Goal: Information Seeking & Learning: Learn about a topic

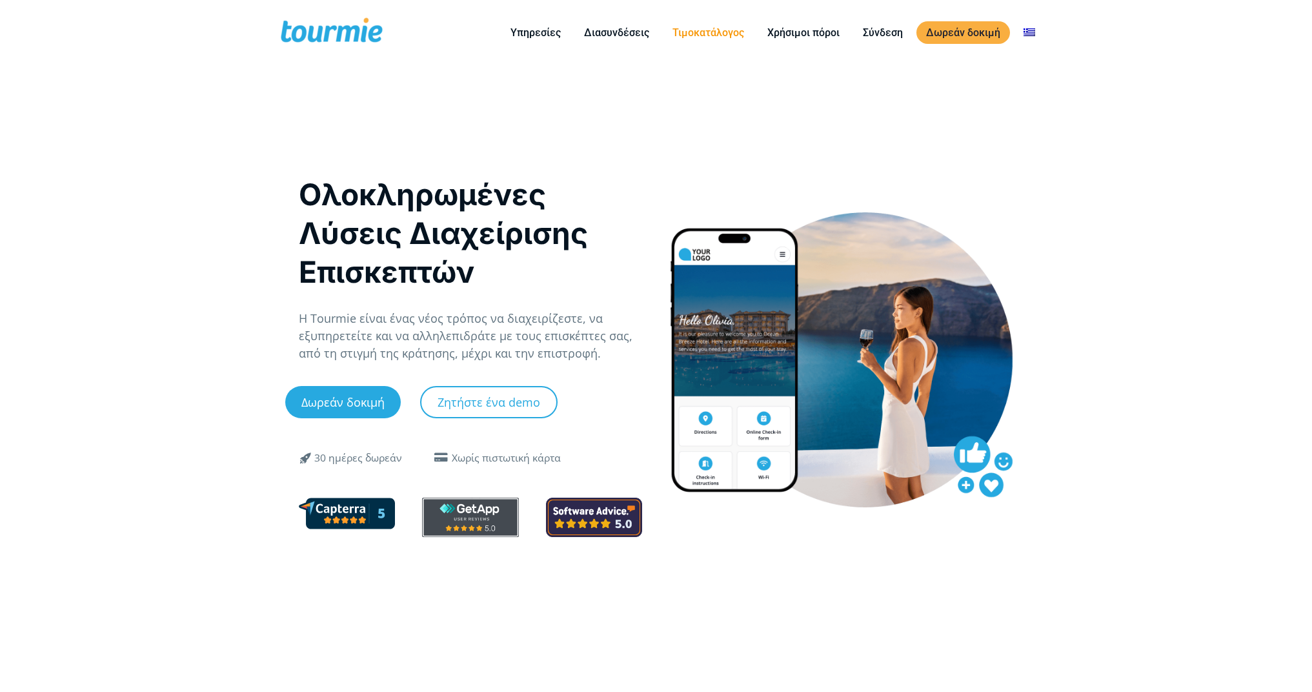
click at [716, 36] on link "Τιμοκατάλογος" at bounding box center [708, 33] width 91 height 16
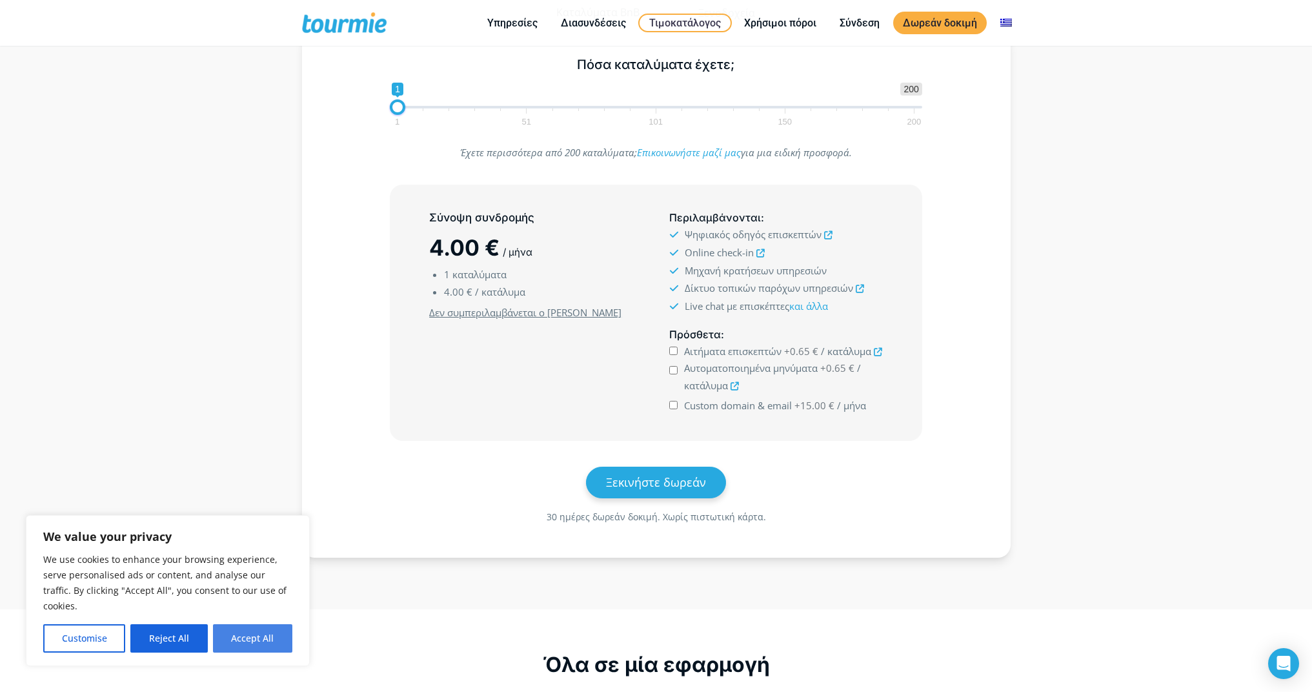
click at [259, 635] on button "Accept All" at bounding box center [252, 638] width 79 height 28
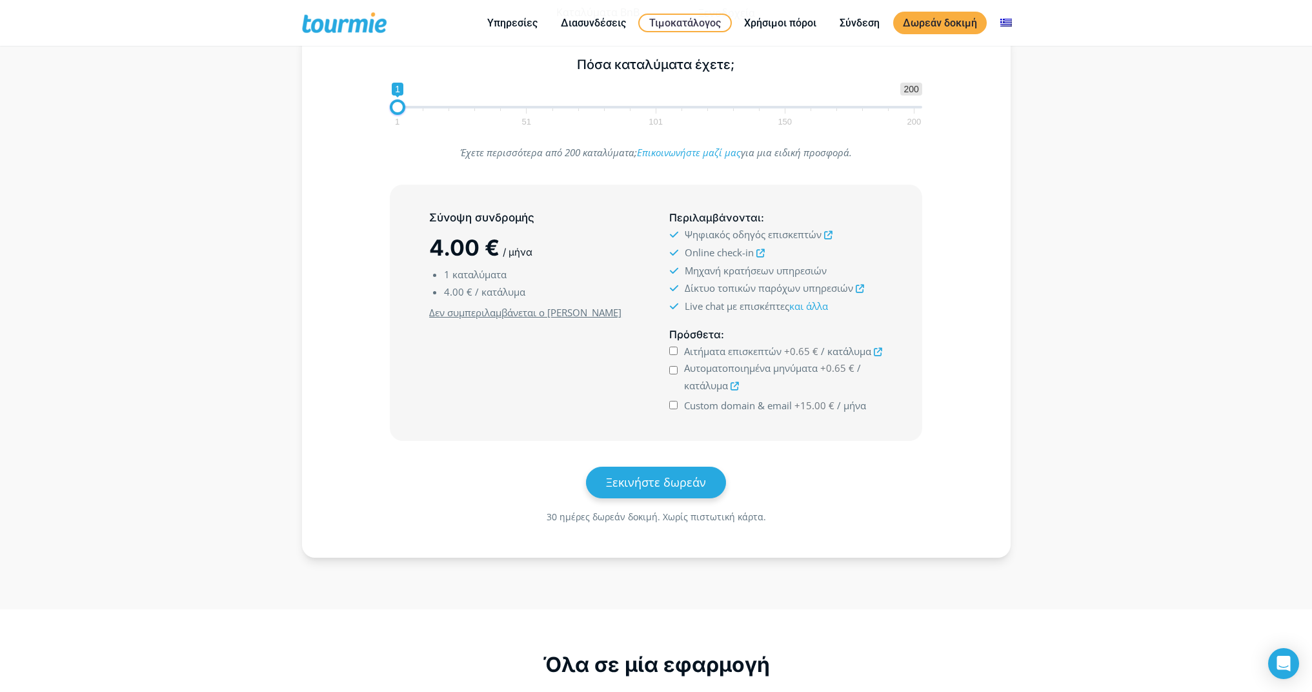
checkbox input "true"
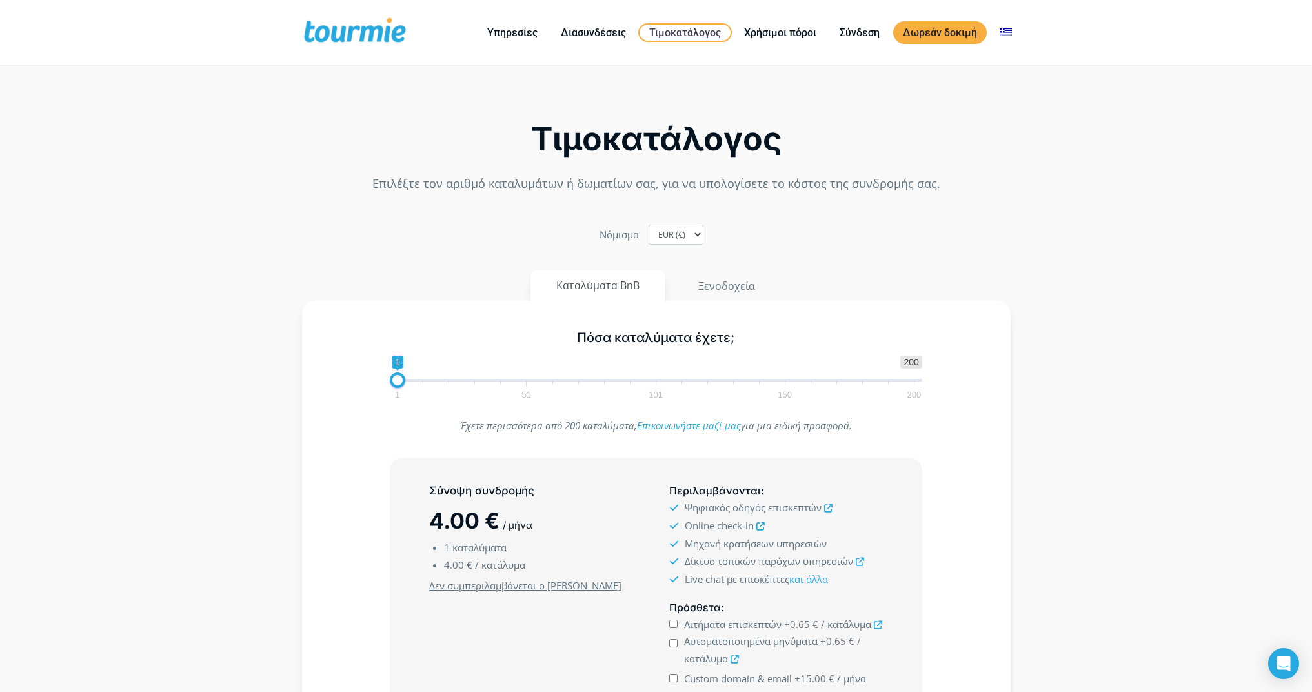
scroll to position [291, 0]
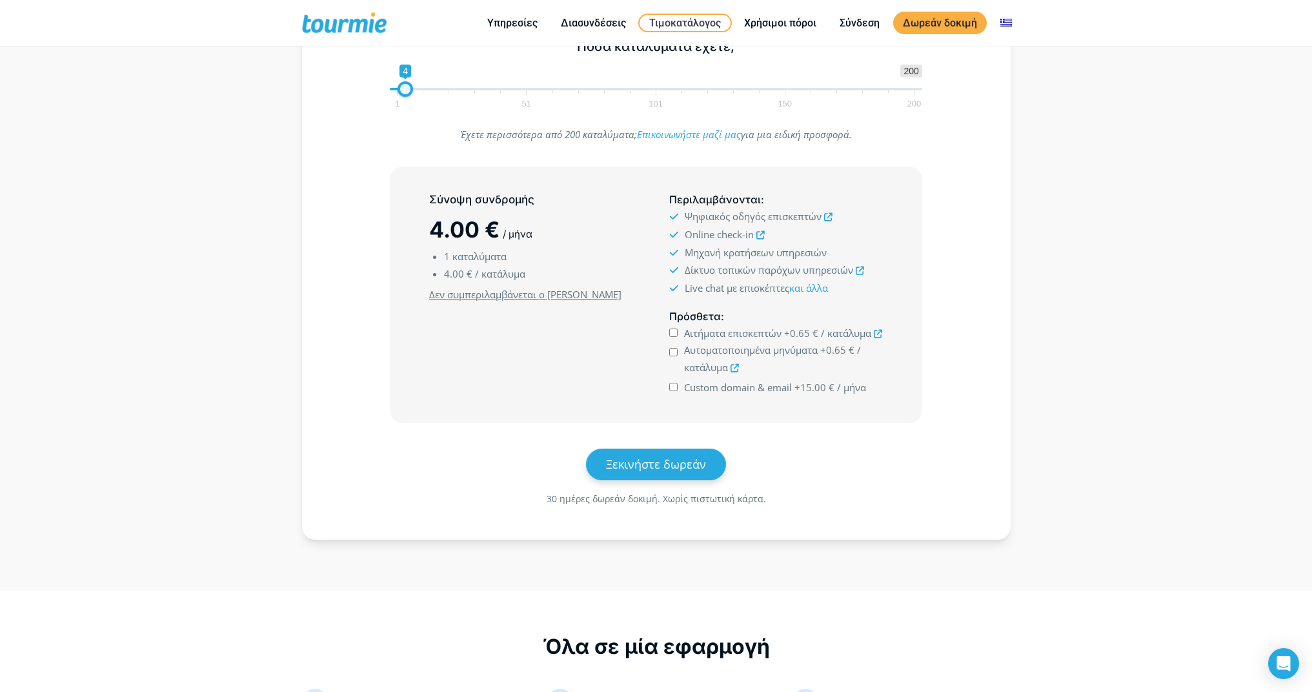
drag, startPoint x: 398, startPoint y: 92, endPoint x: 405, endPoint y: 90, distance: 7.4
click at [405, 90] on span at bounding box center [404, 88] width 15 height 15
drag, startPoint x: 405, startPoint y: 90, endPoint x: 435, endPoint y: 88, distance: 29.7
click at [435, 88] on span at bounding box center [433, 88] width 15 height 15
type input "12"
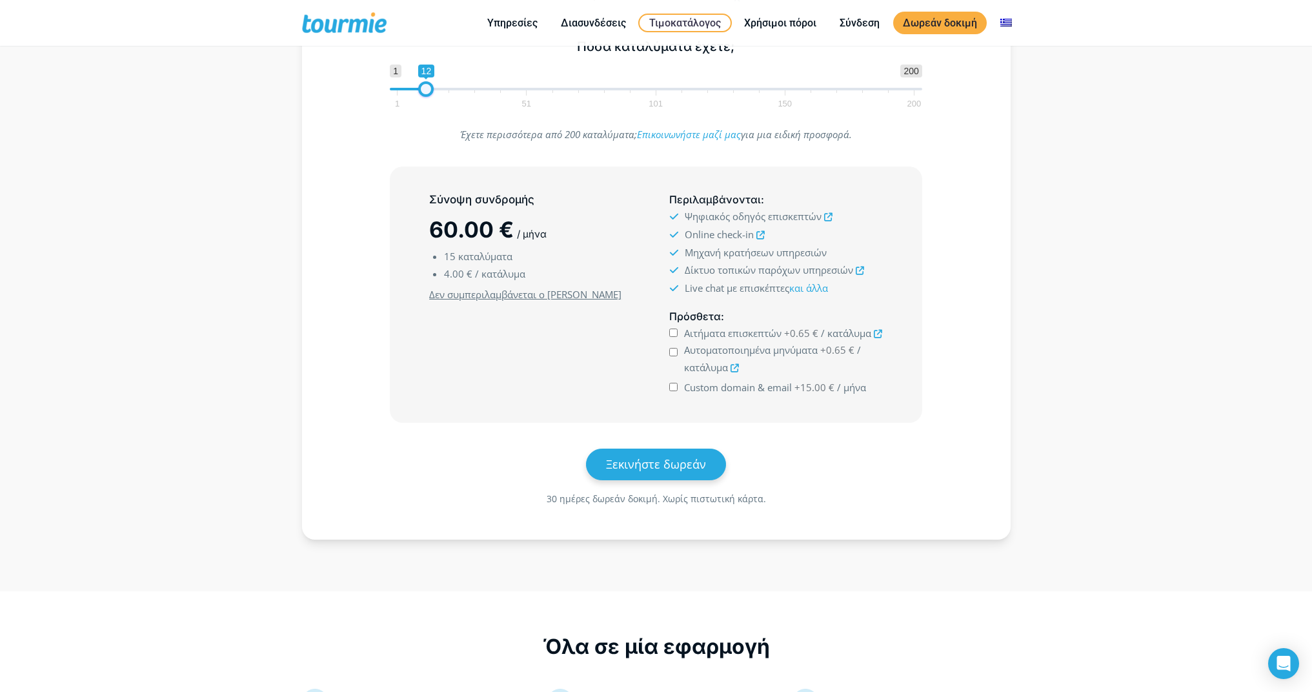
drag, startPoint x: 435, startPoint y: 88, endPoint x: 426, endPoint y: 92, distance: 9.6
click at [426, 92] on span at bounding box center [425, 88] width 15 height 15
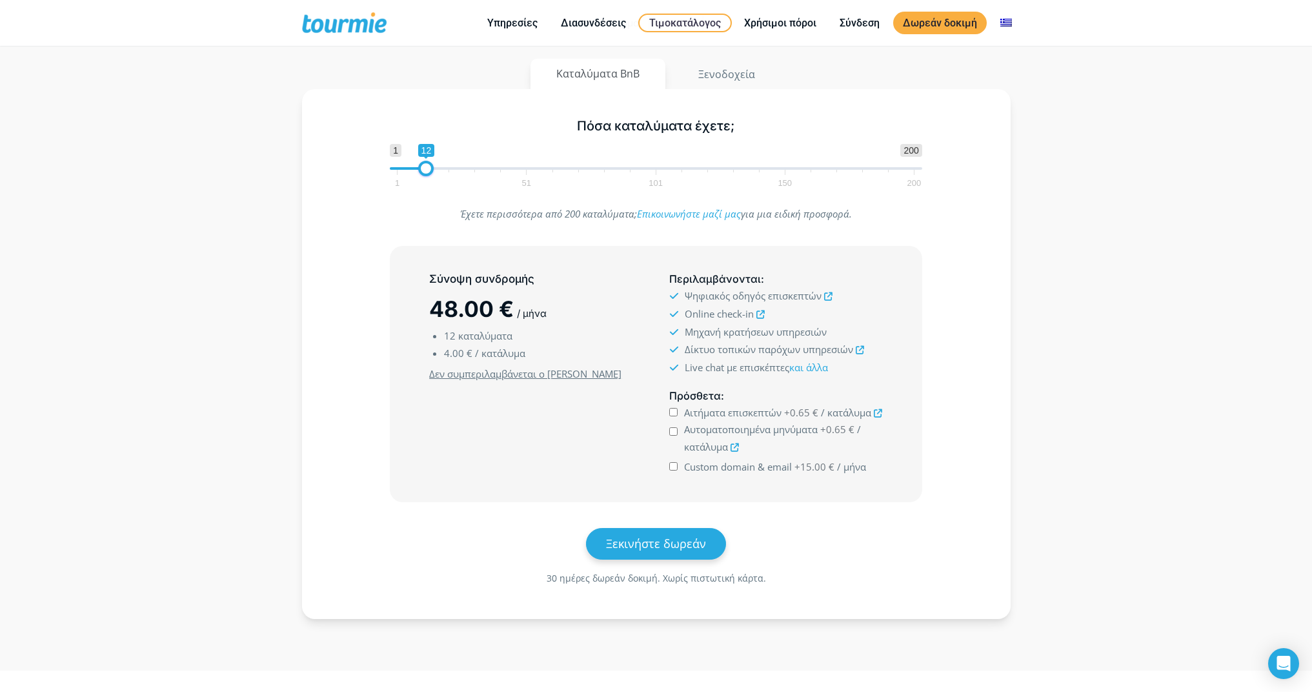
scroll to position [10, 0]
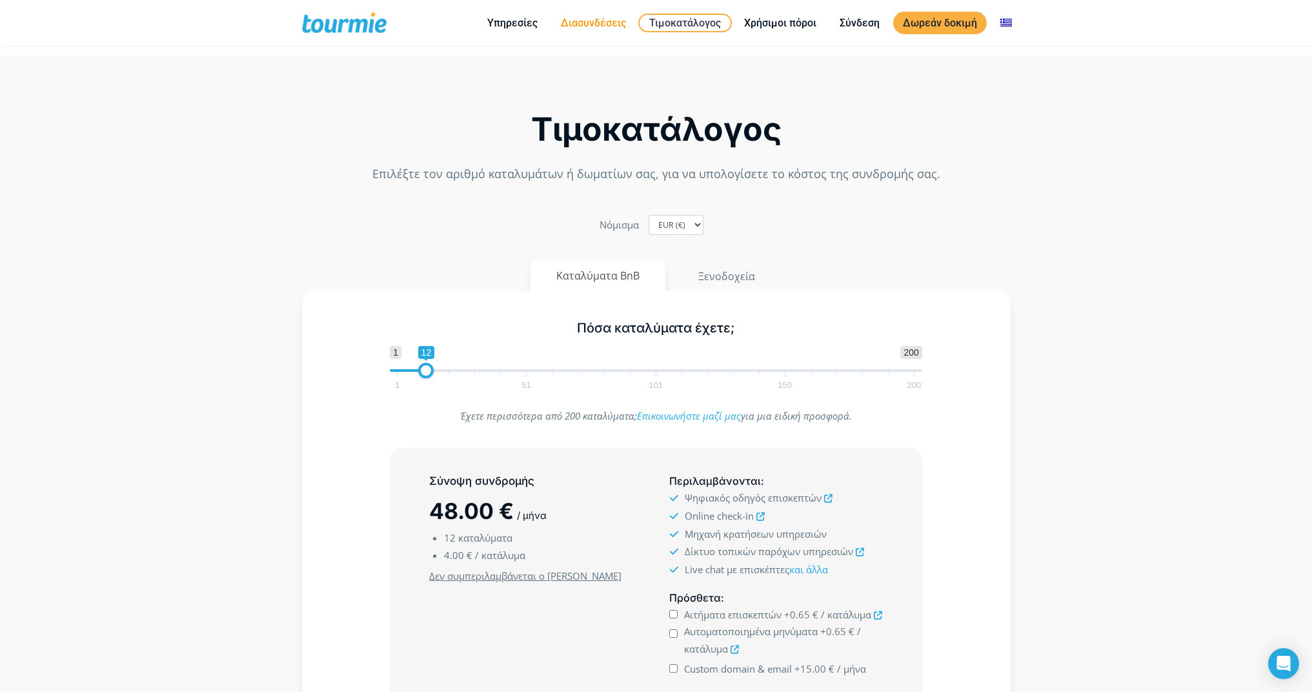
click at [600, 28] on link "Διασυνδέσεις" at bounding box center [593, 23] width 85 height 16
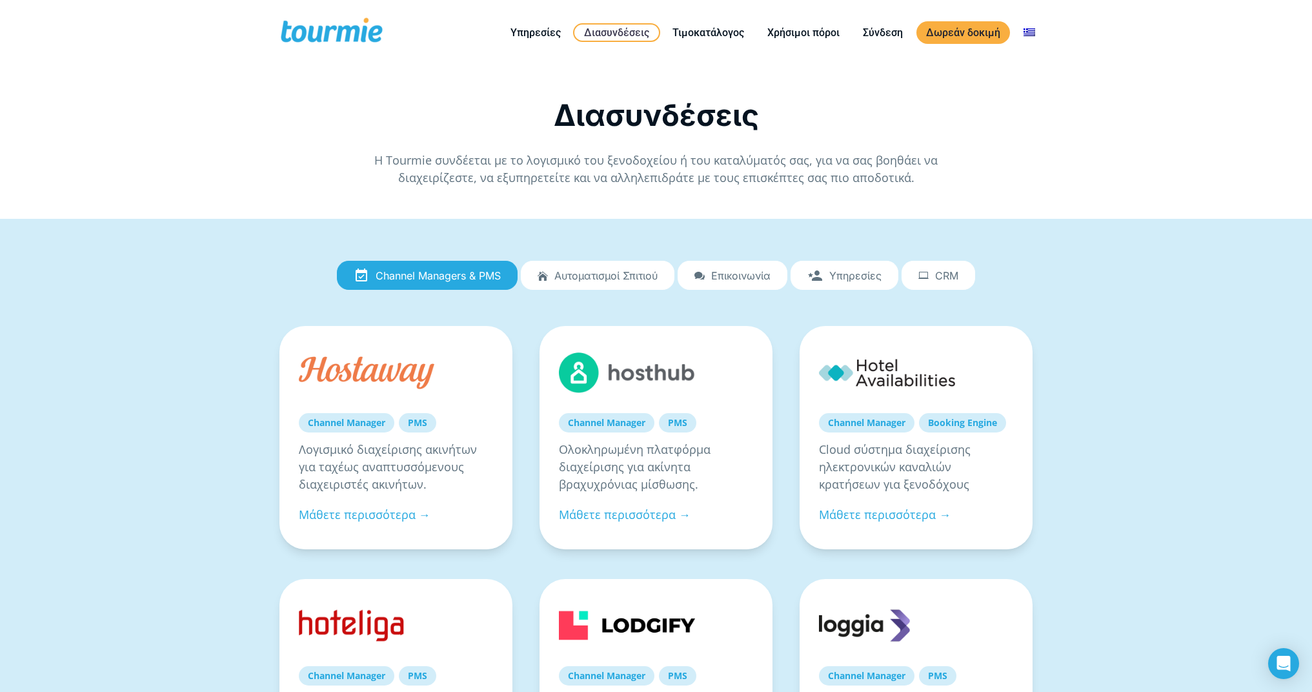
click at [604, 281] on span "Αυτοματισμοί Σπιτιού" at bounding box center [605, 276] width 103 height 12
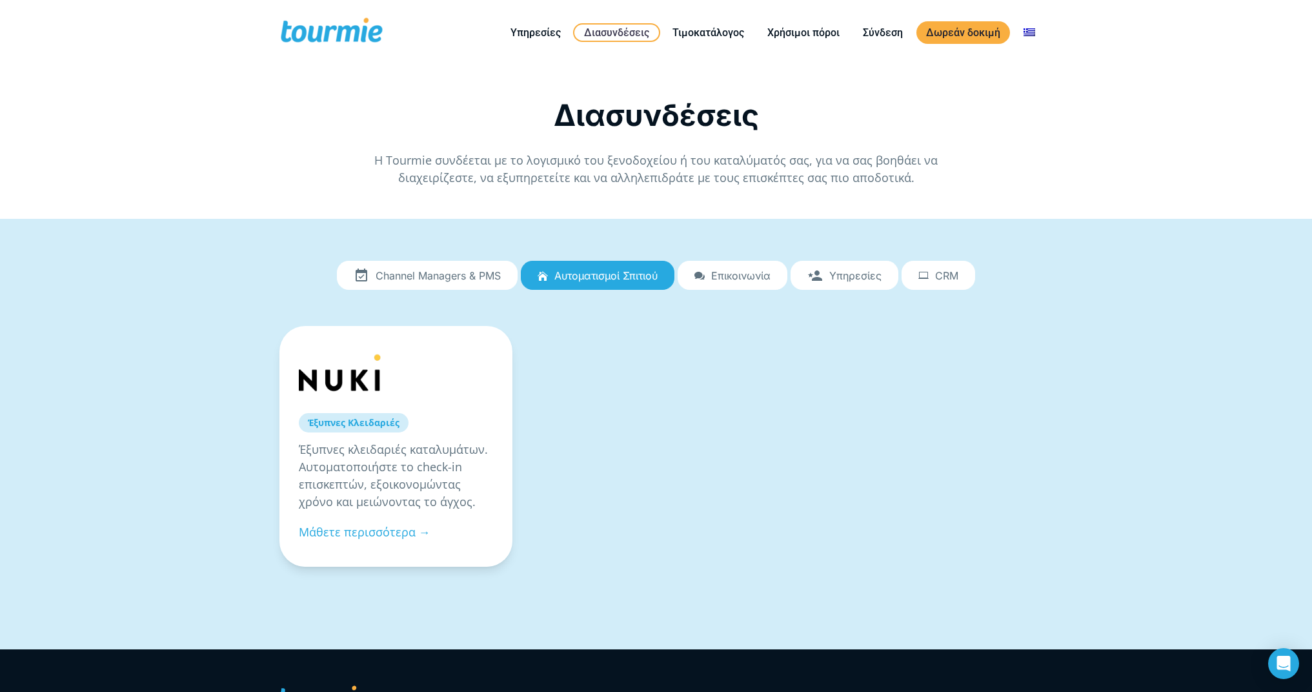
click at [721, 279] on span "Επικοινωνία" at bounding box center [740, 276] width 59 height 12
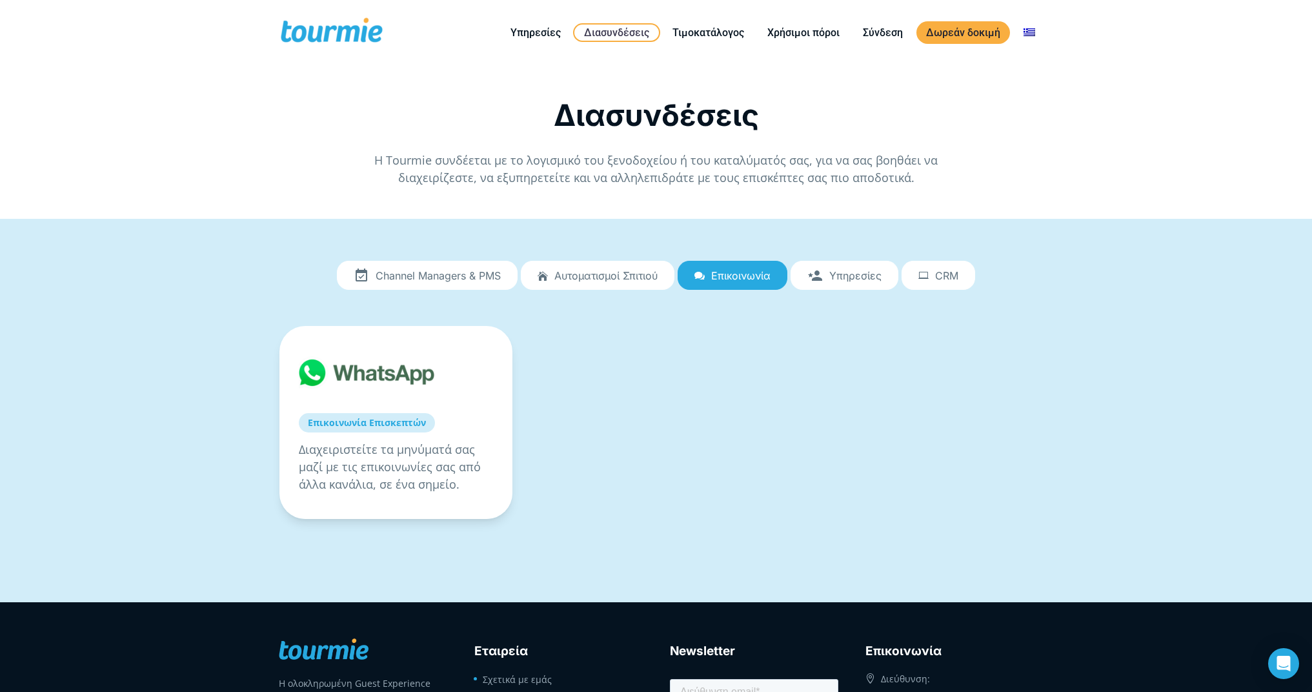
click at [832, 279] on span "Υπηρεσίες" at bounding box center [855, 276] width 52 height 12
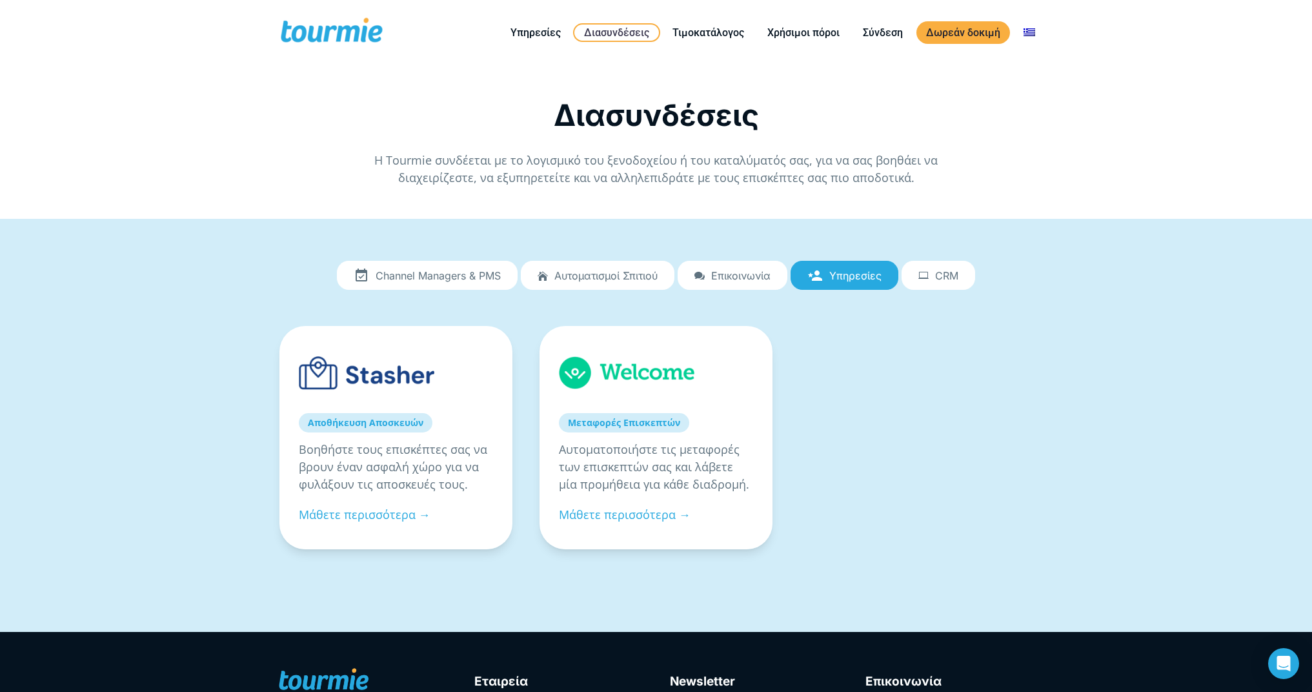
click at [762, 274] on span "Επικοινωνία" at bounding box center [740, 276] width 59 height 12
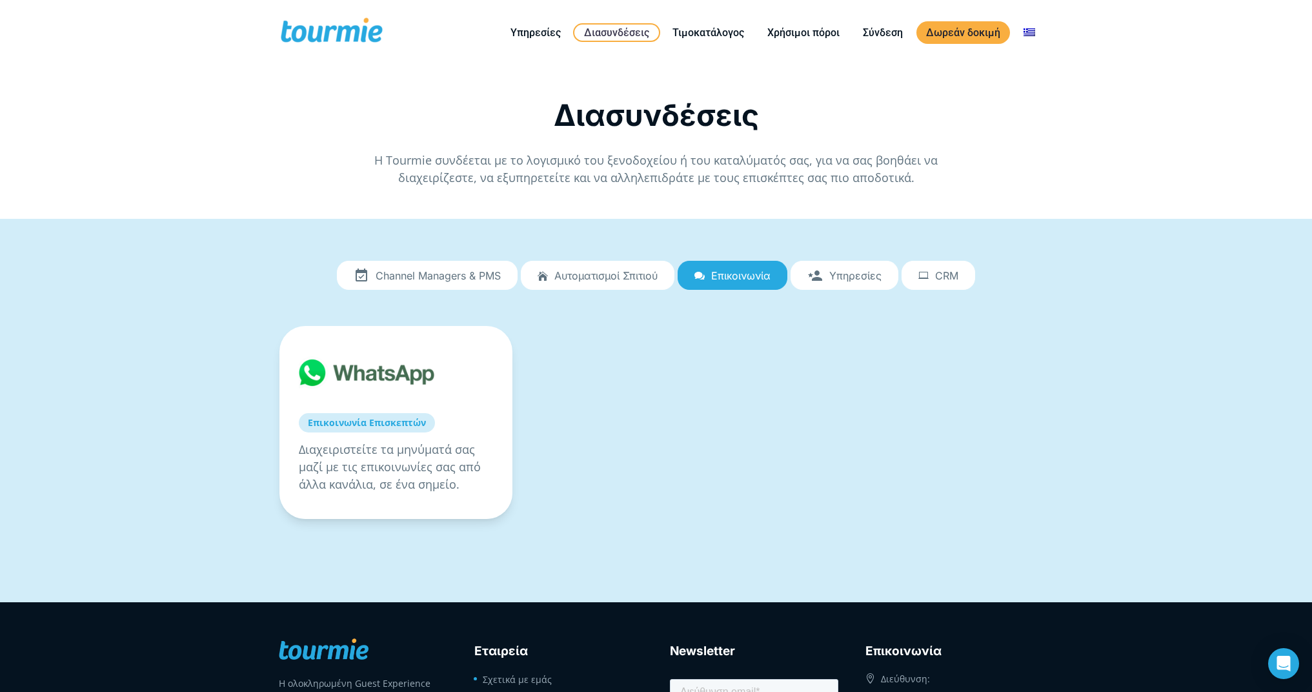
click at [957, 277] on span "CRM" at bounding box center [946, 276] width 23 height 12
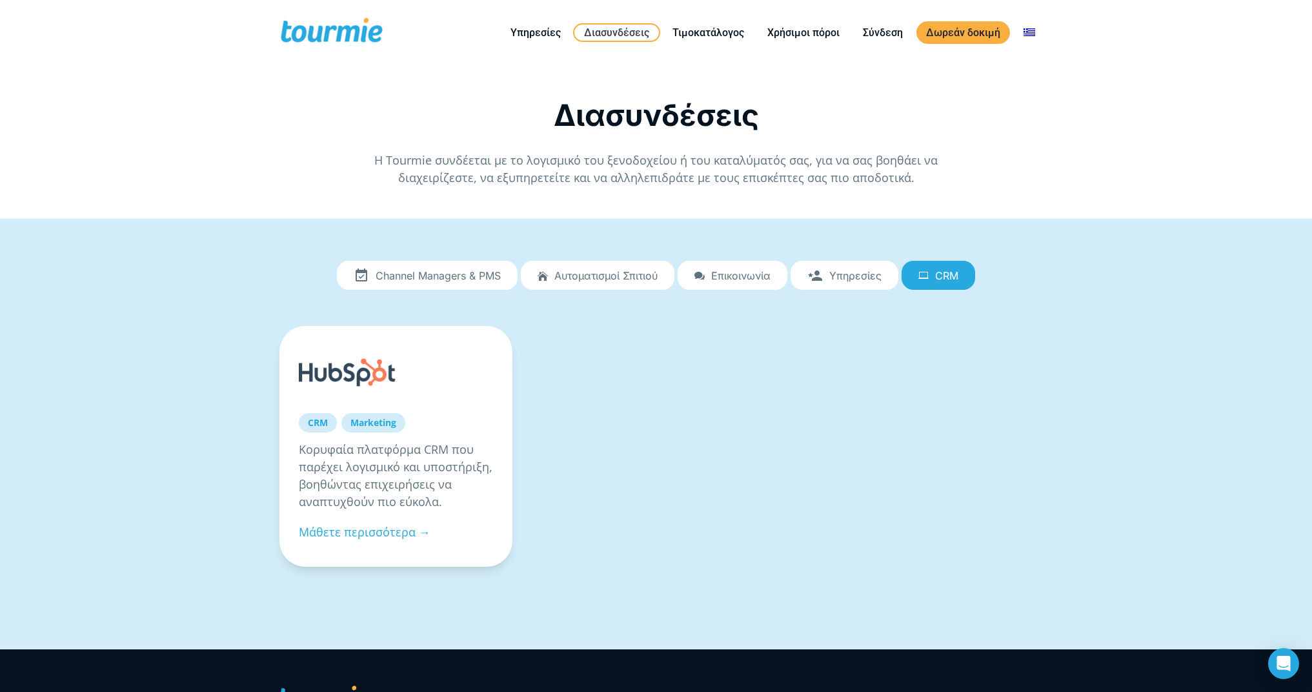
click at [423, 279] on span "Channel Managers & PMS" at bounding box center [438, 276] width 125 height 12
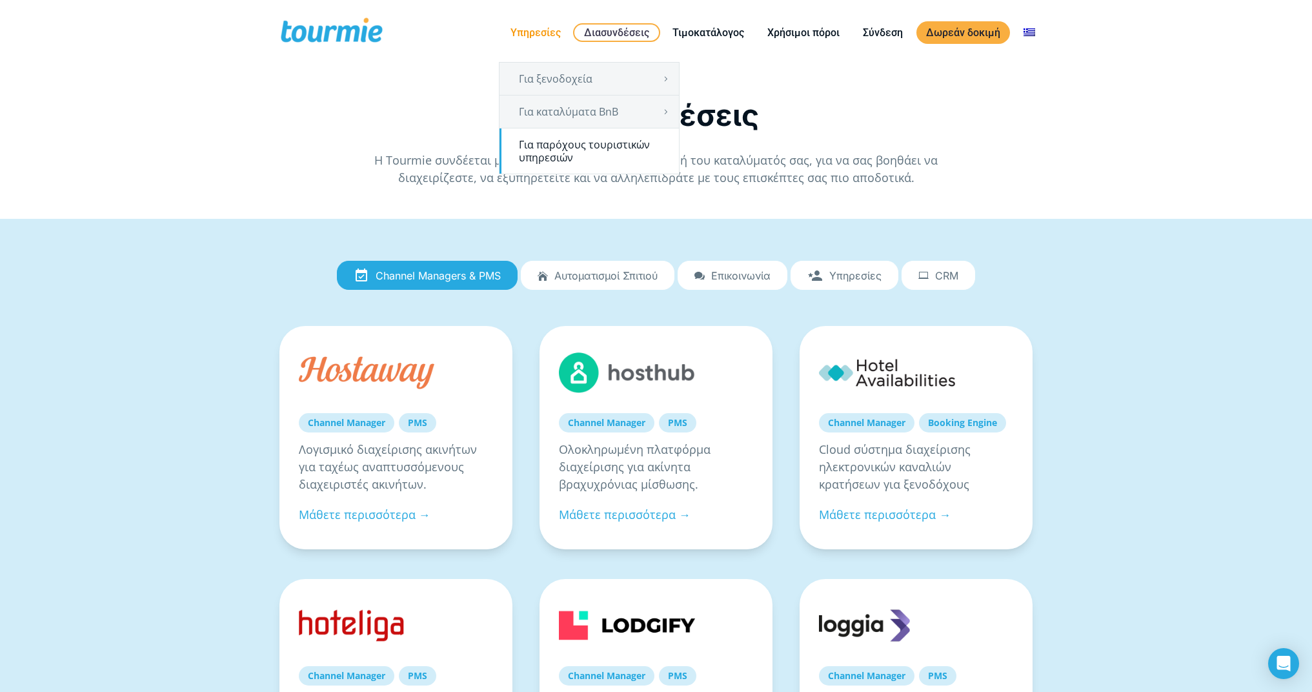
click at [592, 147] on link "Για παρόχους τουριστικών υπηρεσιών" at bounding box center [588, 150] width 179 height 45
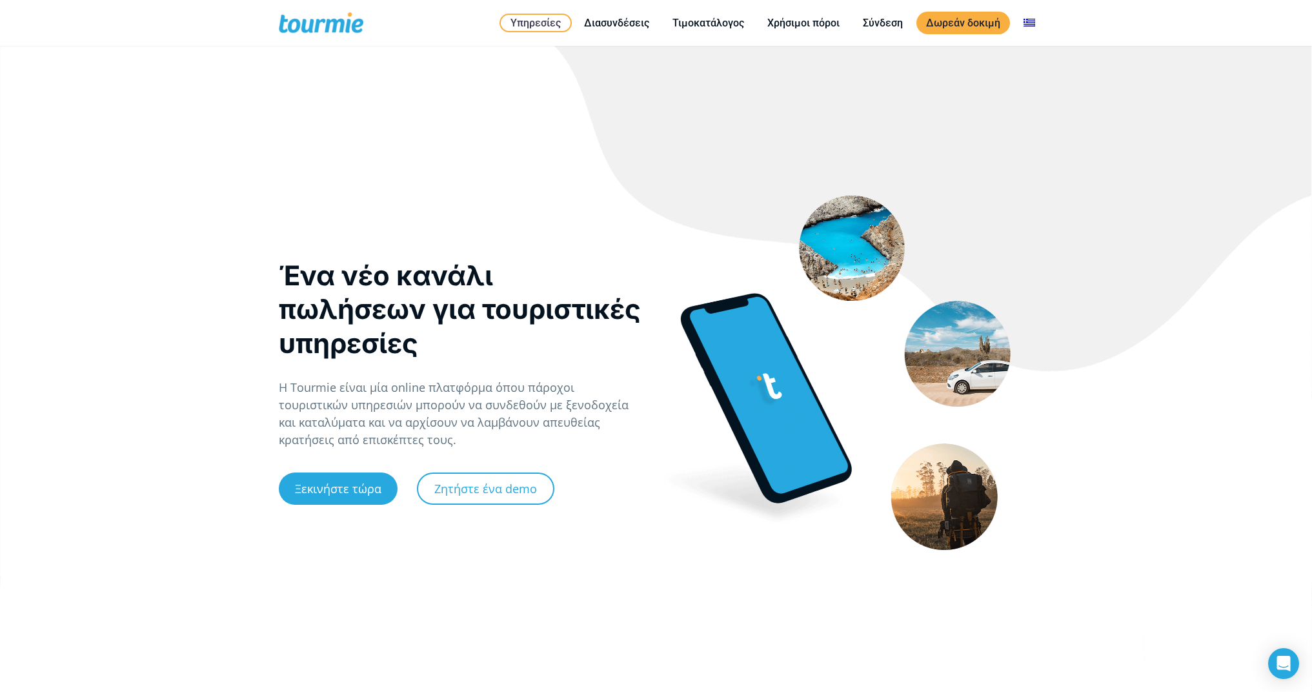
checkbox input "true"
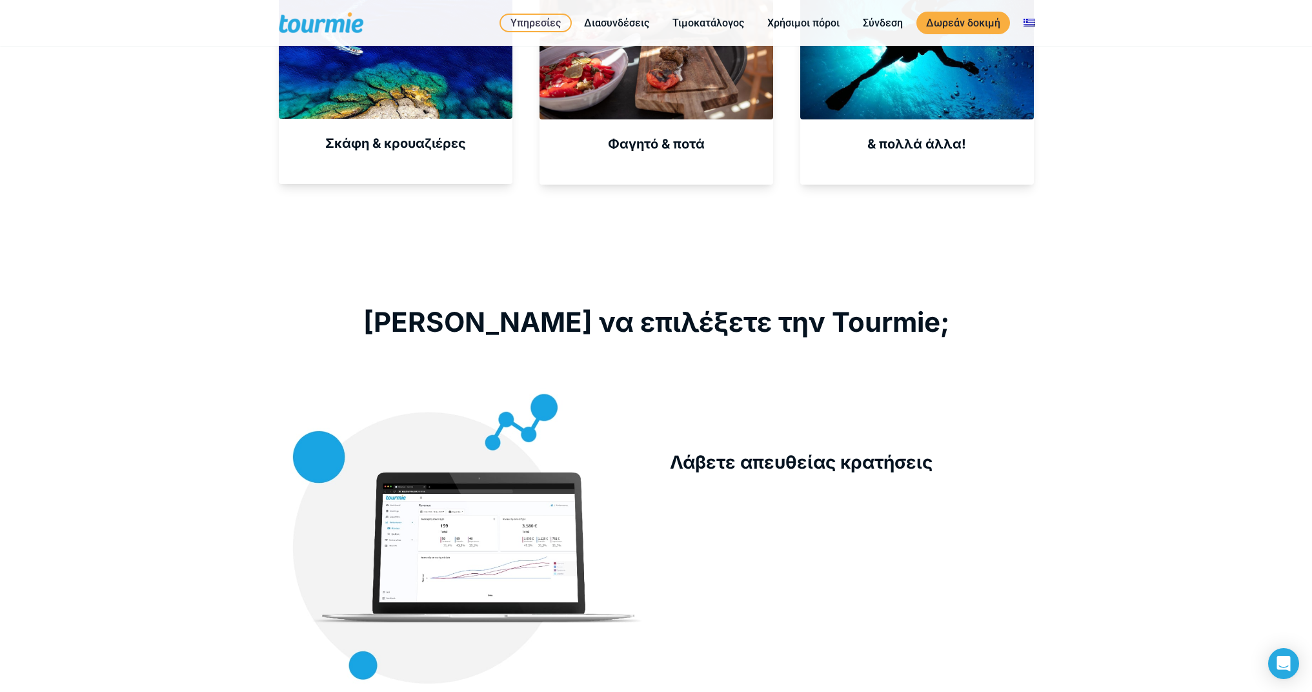
scroll to position [1298, 0]
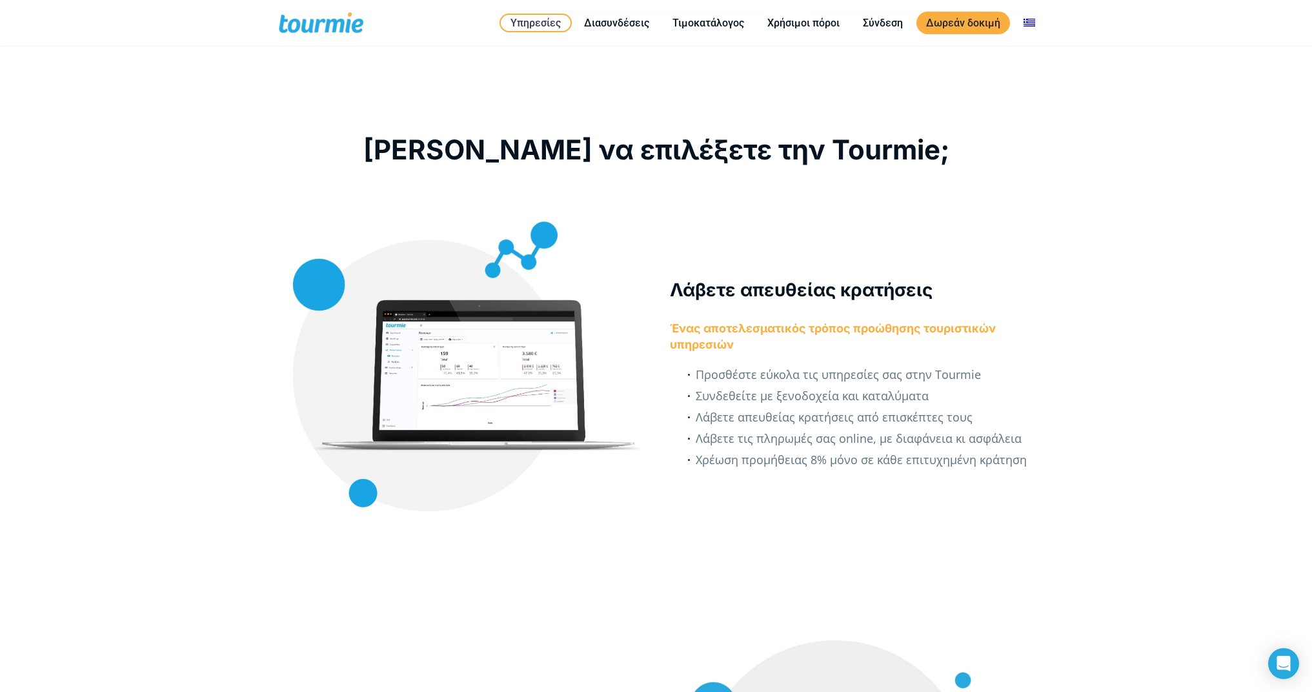
click at [481, 360] on div at bounding box center [461, 375] width 364 height 364
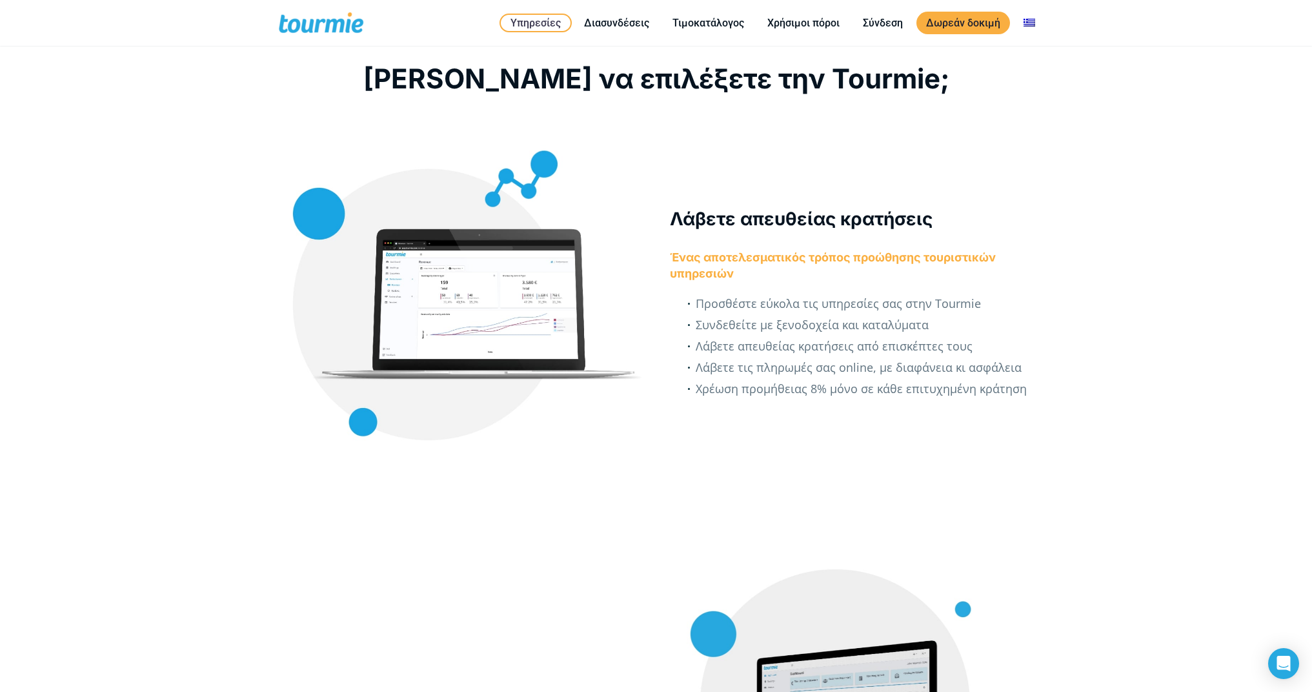
scroll to position [1664, 0]
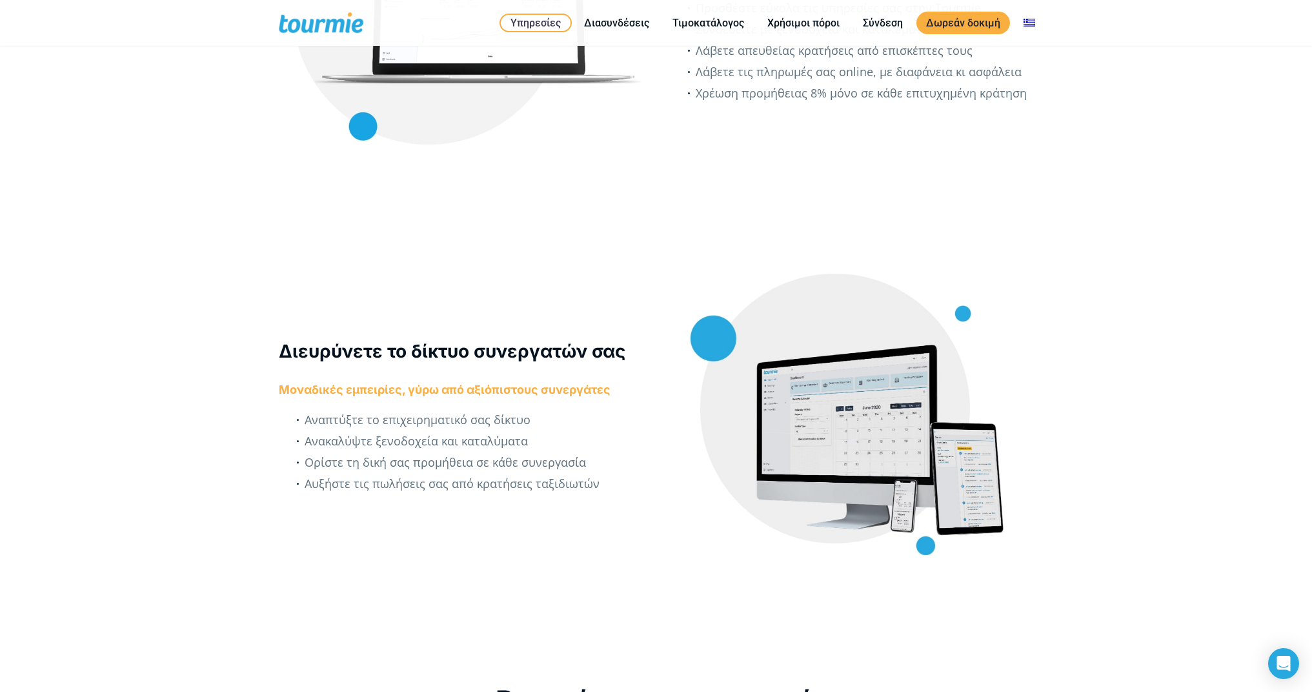
click at [837, 448] on div at bounding box center [852, 410] width 364 height 364
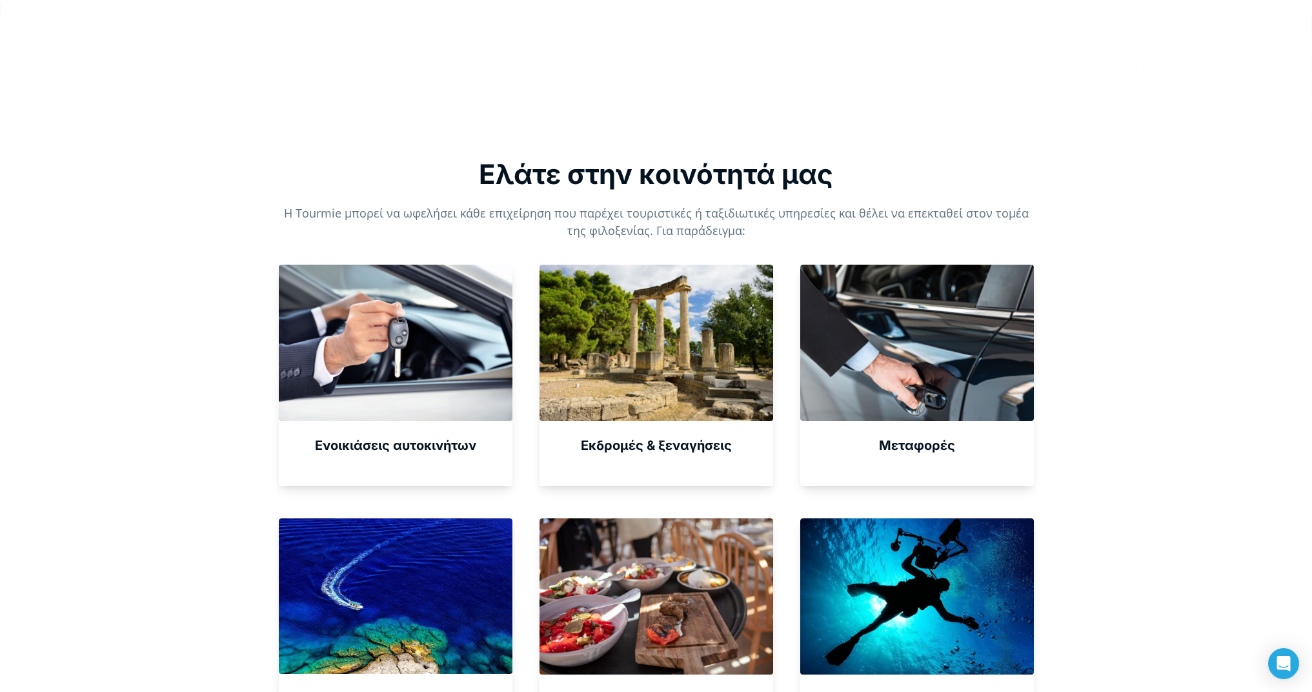
scroll to position [0, 0]
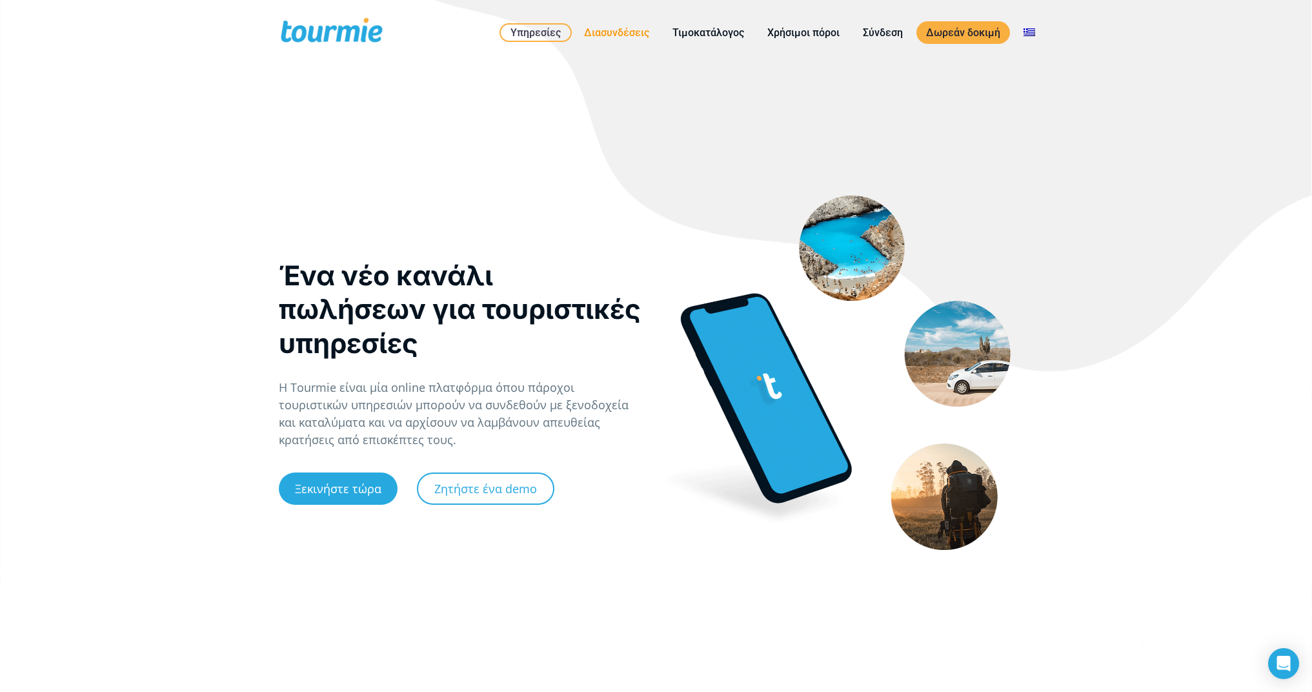
click at [619, 29] on link "Διασυνδέσεις" at bounding box center [616, 33] width 85 height 16
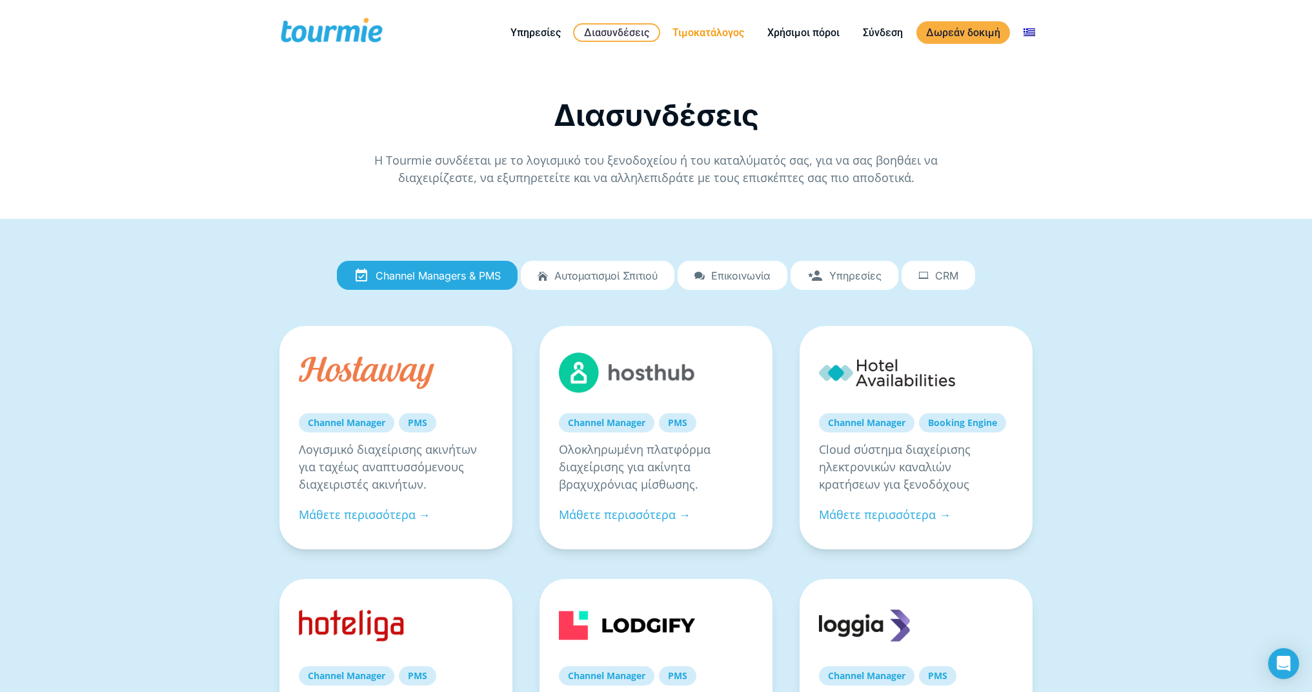
click at [706, 39] on link "Τιμοκατάλογος" at bounding box center [708, 33] width 91 height 16
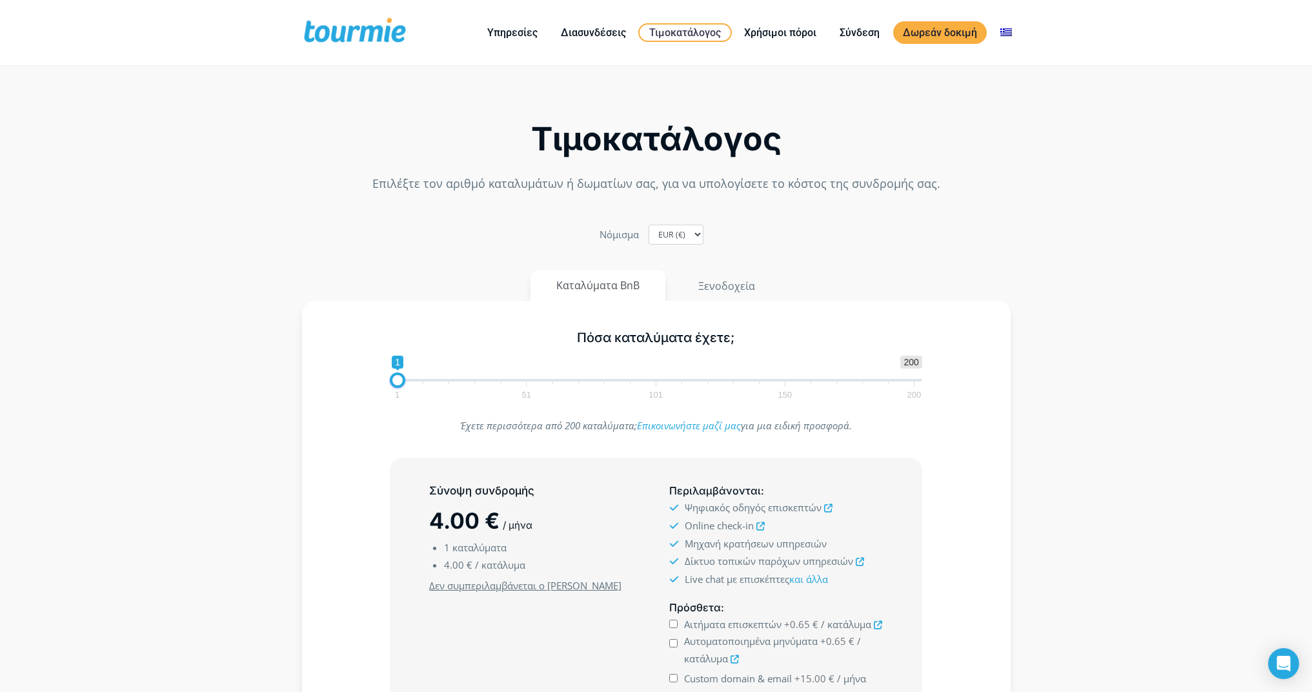
click at [1137, 316] on section "Τιμοκατάλογος Επιλέξτε τον αριθμό καταλυμάτων ή δωματίων σας, για να υπολογίσετ…" at bounding box center [656, 469] width 1312 height 788
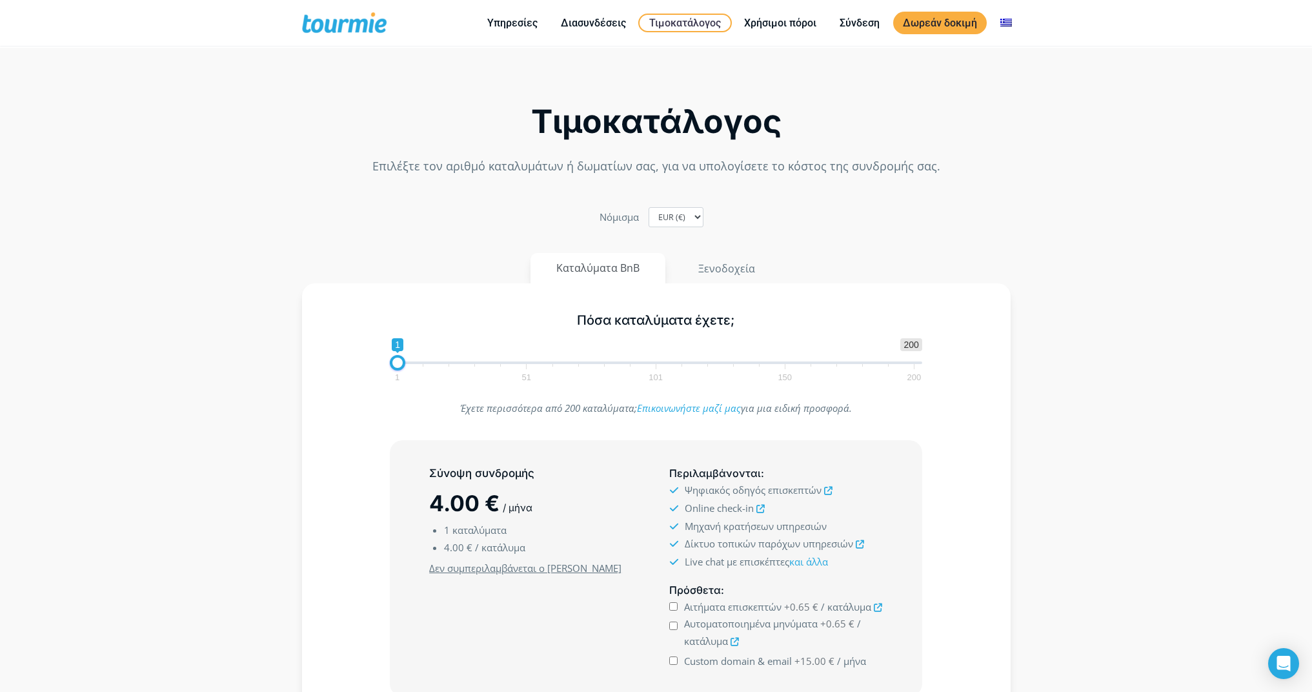
scroll to position [65, 0]
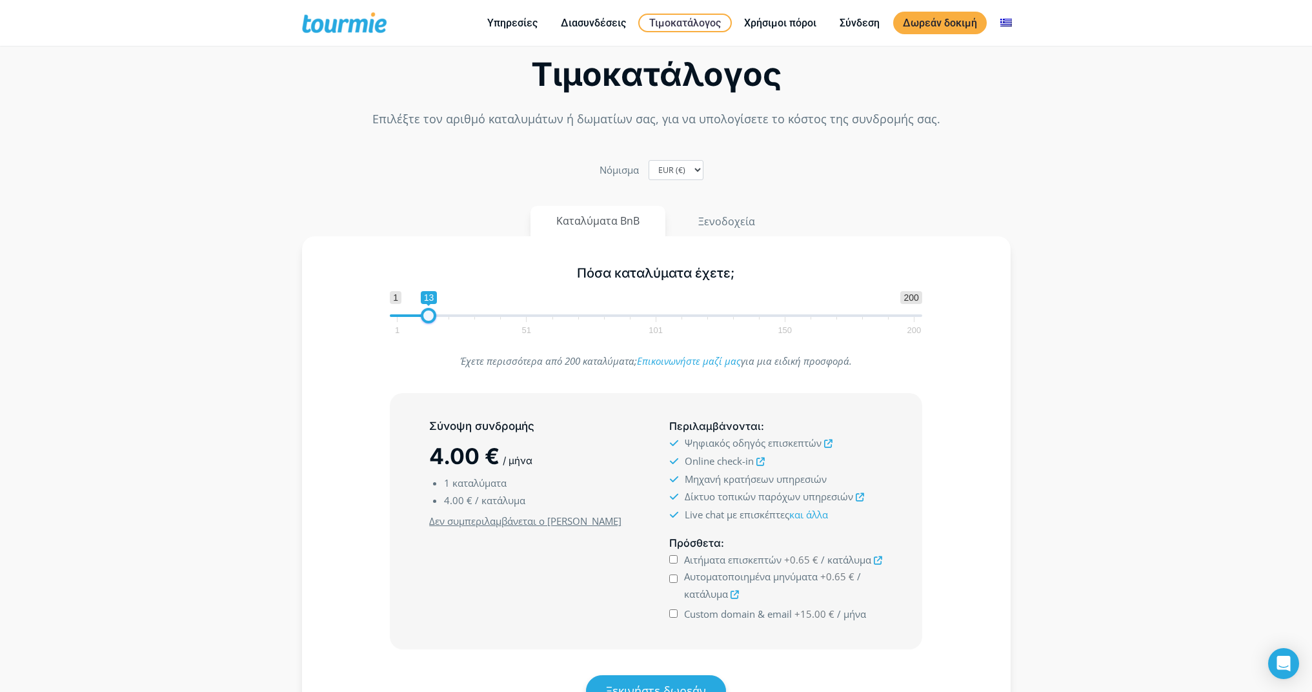
type input "16"
drag, startPoint x: 397, startPoint y: 315, endPoint x: 436, endPoint y: 315, distance: 39.4
click at [436, 315] on span at bounding box center [428, 315] width 15 height 15
click at [719, 218] on button "Ξενοδοχεία" at bounding box center [727, 221] width 110 height 31
drag, startPoint x: 412, startPoint y: 315, endPoint x: 422, endPoint y: 316, distance: 9.7
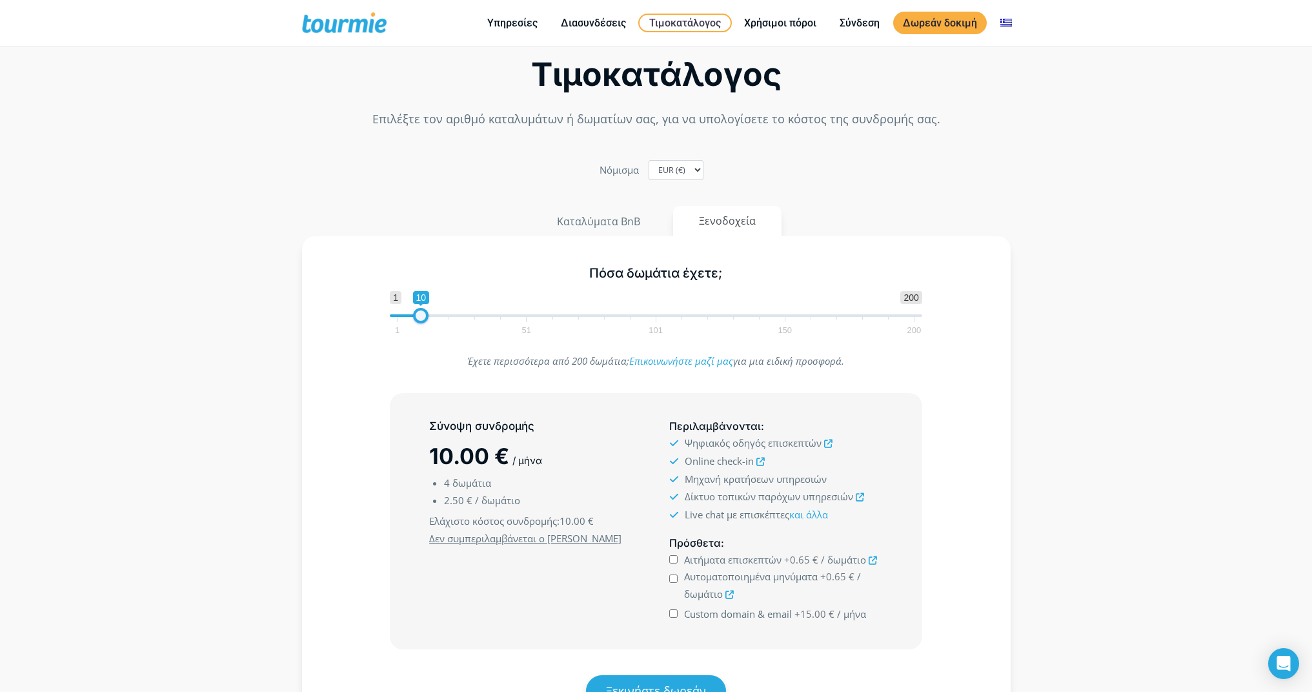
click at [422, 316] on span at bounding box center [420, 315] width 15 height 15
drag, startPoint x: 422, startPoint y: 316, endPoint x: 450, endPoint y: 312, distance: 28.7
click at [450, 312] on span at bounding box center [449, 315] width 15 height 15
click at [447, 313] on span at bounding box center [446, 315] width 15 height 15
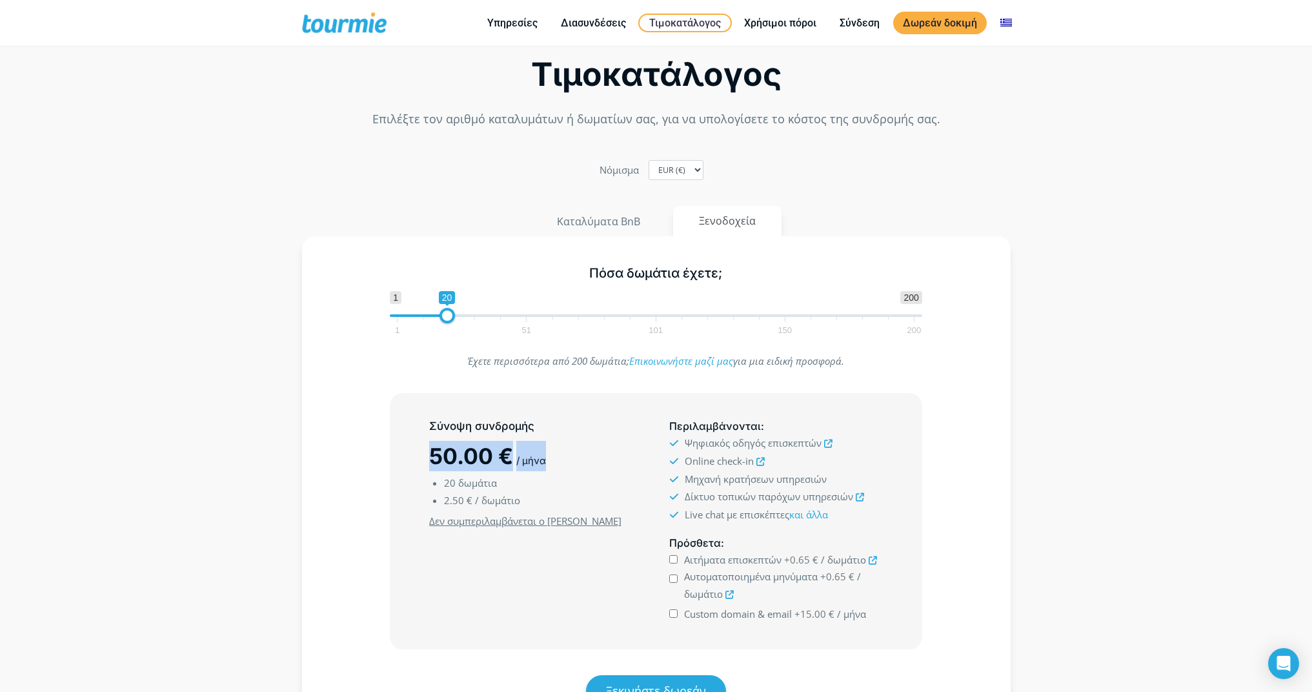
drag, startPoint x: 460, startPoint y: 460, endPoint x: 419, endPoint y: 456, distance: 40.9
click at [419, 456] on div "Σύνοψη συνδρομής 50.00 € / μήνα 20 δωμάτια 2.50 € / δωμάτιο Ελάχιστο κόστος συν…" at bounding box center [536, 521] width 240 height 216
click at [416, 456] on div "Σύνοψη συνδρομής 50.00 € / μήνα 20 δωμάτια 2.50 € / δωμάτιο Ελάχιστο κόστος συν…" at bounding box center [536, 521] width 240 height 216
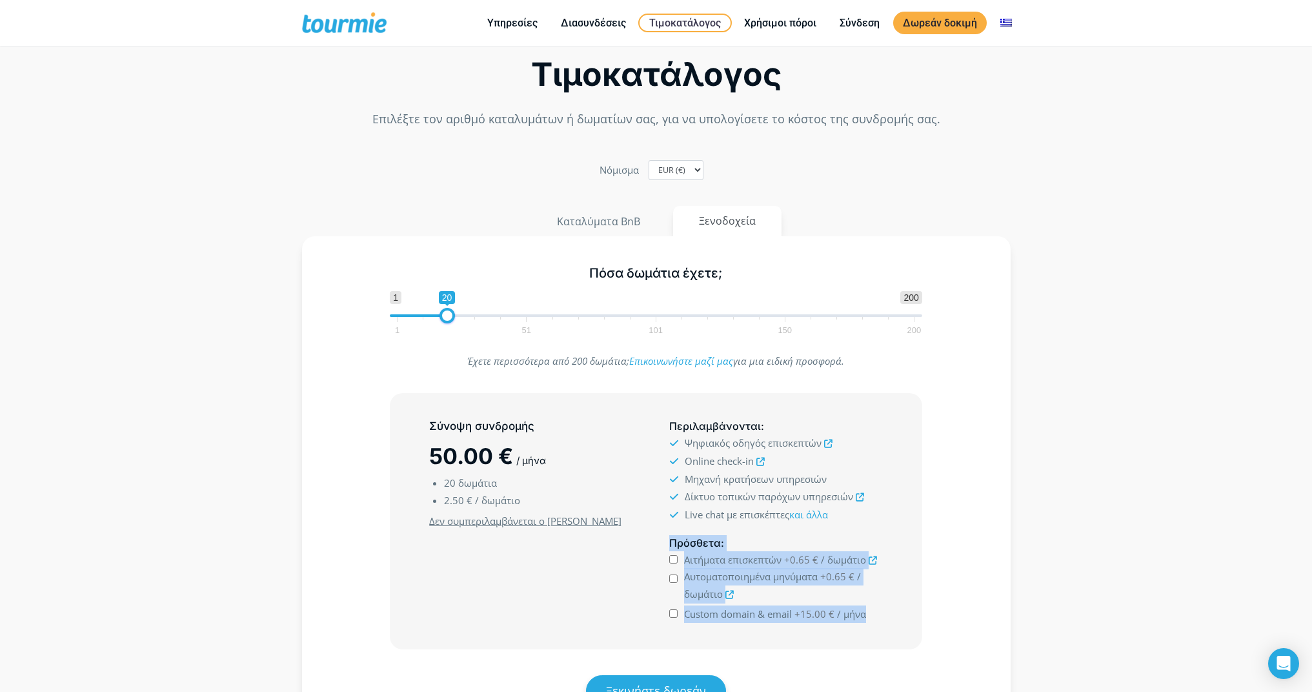
drag, startPoint x: 898, startPoint y: 561, endPoint x: 672, endPoint y: 545, distance: 226.4
click at [672, 545] on div "Σύνοψη συνδρομής 50.00 € / μήνα 20 δωμάτια 2.50 € / δωμάτιο Ελάχιστο κόστος συν…" at bounding box center [655, 521] width 531 height 255
click at [671, 545] on span "Πρόσθετα" at bounding box center [695, 542] width 52 height 13
drag, startPoint x: 682, startPoint y: 545, endPoint x: 874, endPoint y: 621, distance: 206.8
click at [874, 621] on div "Πρόσθετα : Αιτήματα επισκεπτών +0.65 € / δωμάτιο +0.65 € +15.00 €" at bounding box center [776, 579] width 240 height 99
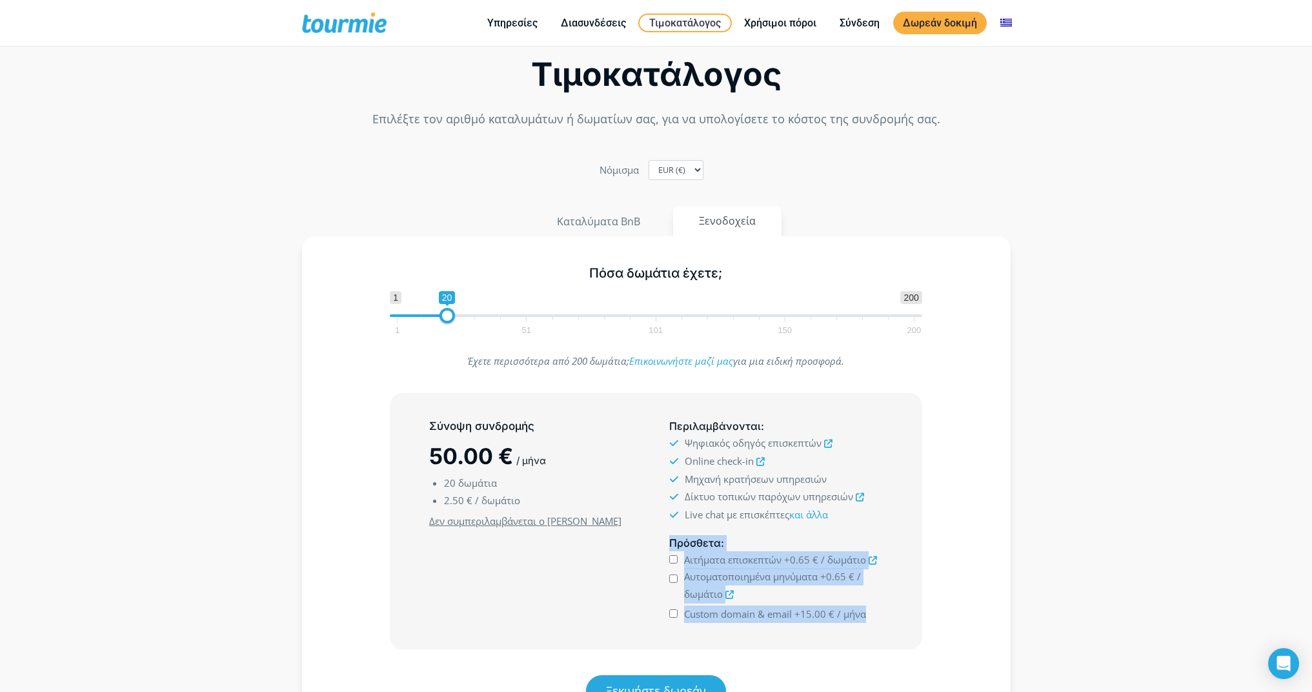
click at [878, 619] on div "Custom domain & email +15.00 € / μήνα" at bounding box center [775, 613] width 213 height 17
drag, startPoint x: 869, startPoint y: 616, endPoint x: 674, endPoint y: 547, distance: 206.7
click at [674, 547] on div "Πρόσθετα : Αιτήματα επισκεπτών +0.65 € / δωμάτιο +0.65 € +15.00 €" at bounding box center [776, 579] width 240 height 99
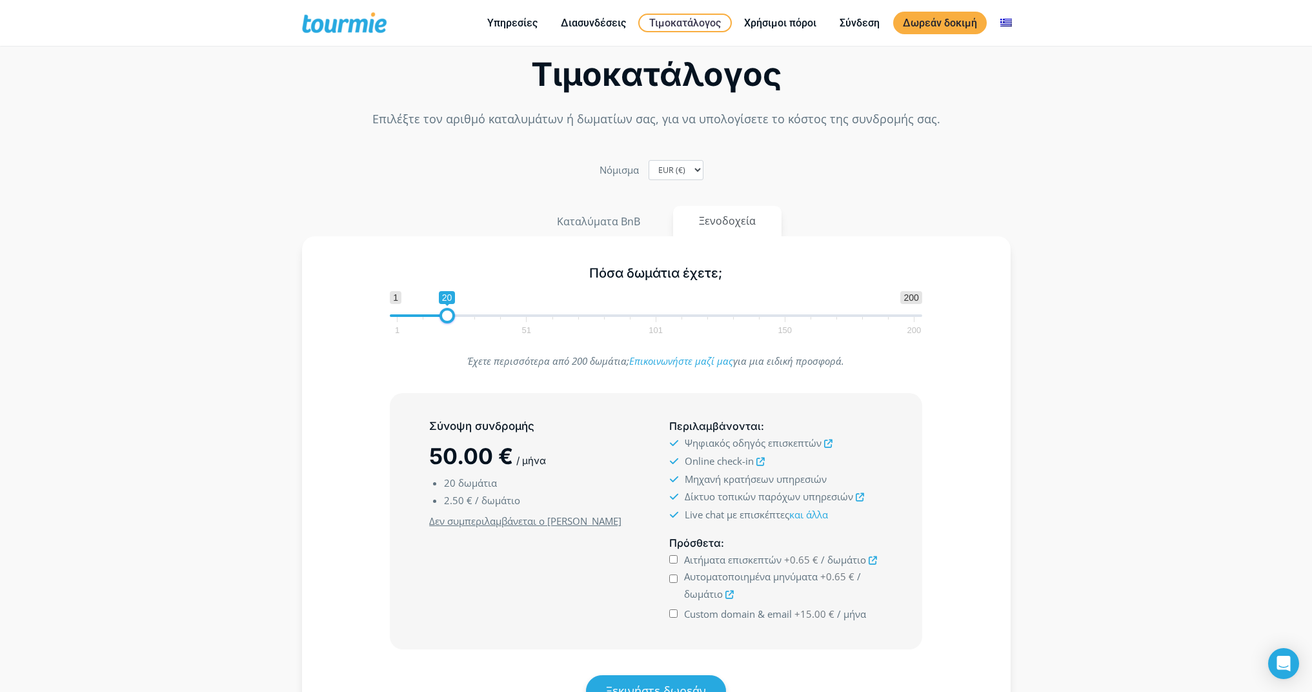
click at [667, 543] on div "Πρόσθετα : Αιτήματα επισκεπτών +0.65 € / δωμάτιο +0.65 € +15.00 €" at bounding box center [776, 579] width 240 height 99
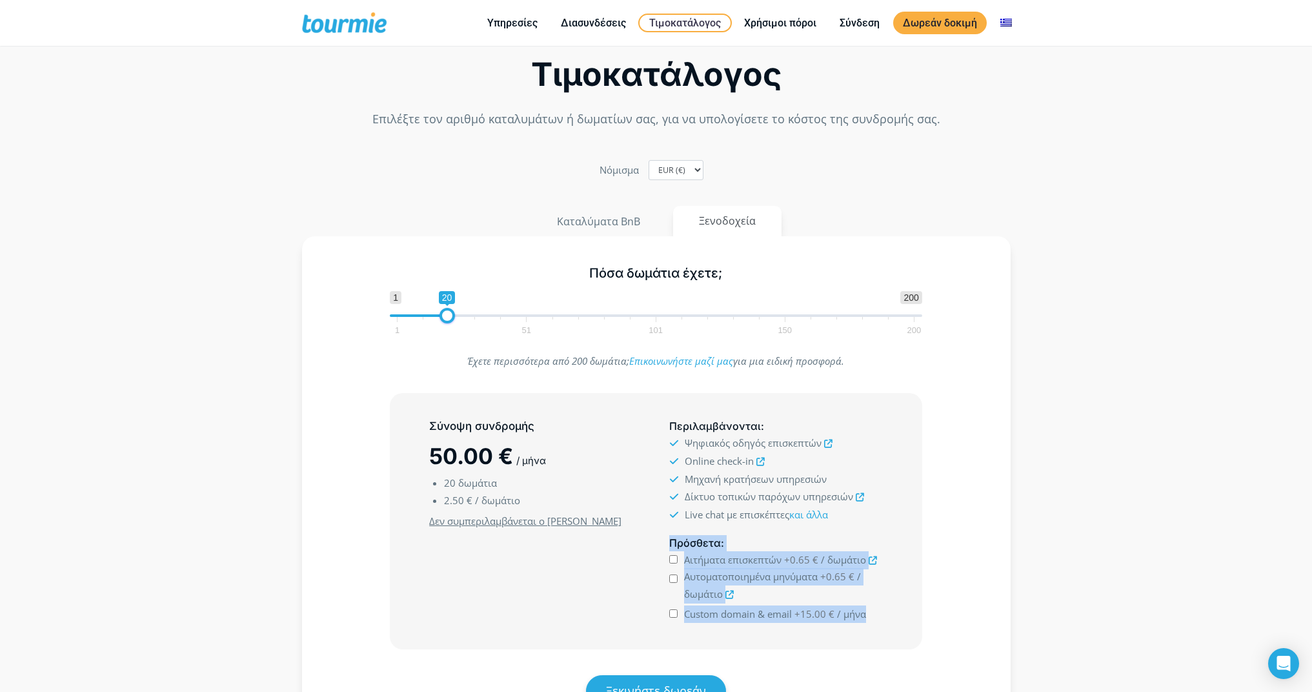
drag, startPoint x: 668, startPoint y: 542, endPoint x: 892, endPoint y: 620, distance: 237.1
click at [892, 620] on div "Πρόσθετα : Αιτήματα επισκεπτών +0.65 € / δωμάτιο +0.65 € +15.00 €" at bounding box center [776, 579] width 240 height 99
click at [887, 620] on div "Πρόσθετα : Αιτήματα επισκεπτών +0.65 € / δωμάτιο +0.65 € +15.00 €" at bounding box center [776, 579] width 240 height 99
drag, startPoint x: 875, startPoint y: 614, endPoint x: 670, endPoint y: 541, distance: 217.5
click at [670, 541] on div "Πρόσθετα : Αιτήματα επισκεπτών +0.65 € / δωμάτιο +0.65 € +15.00 €" at bounding box center [776, 579] width 240 height 99
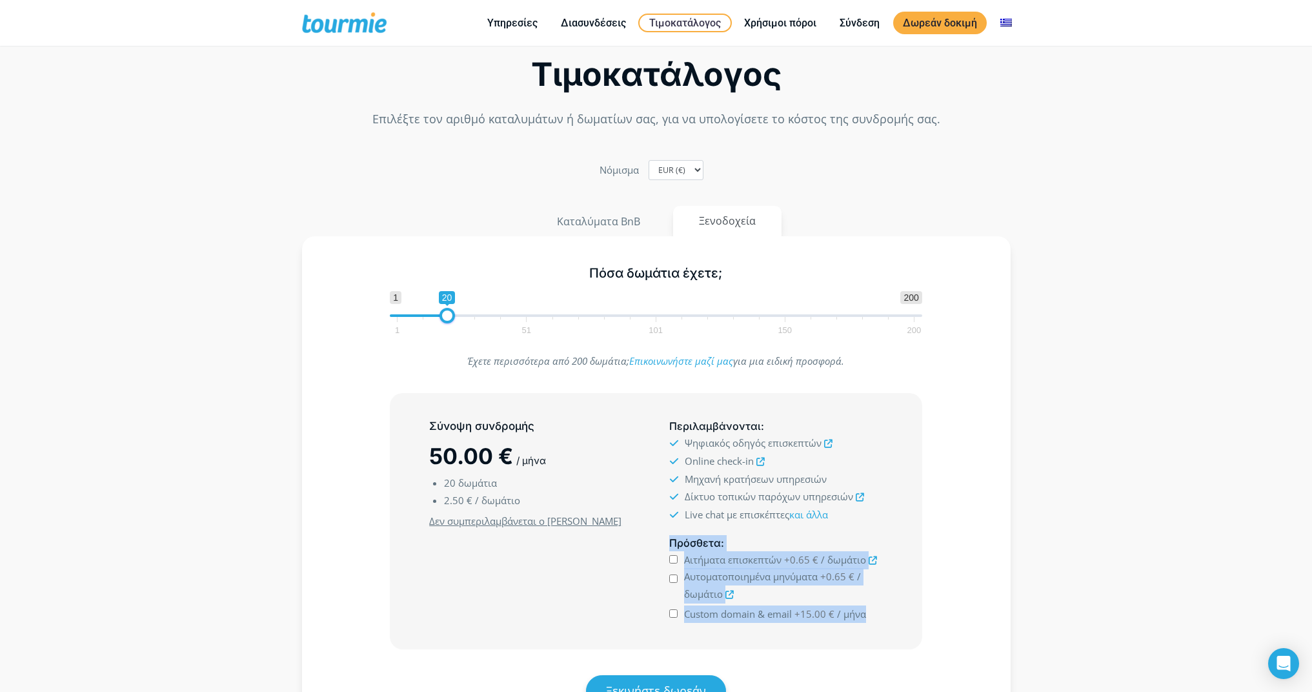
click at [670, 541] on span "Πρόσθετα" at bounding box center [695, 542] width 52 height 13
drag, startPoint x: 670, startPoint y: 541, endPoint x: 872, endPoint y: 614, distance: 215.3
click at [872, 614] on div "Πρόσθετα : Αιτήματα επισκεπτών +0.65 € / δωμάτιο +0.65 € +15.00 €" at bounding box center [776, 579] width 240 height 99
click at [872, 614] on div "Custom domain & email +15.00 € / μήνα" at bounding box center [775, 613] width 213 height 17
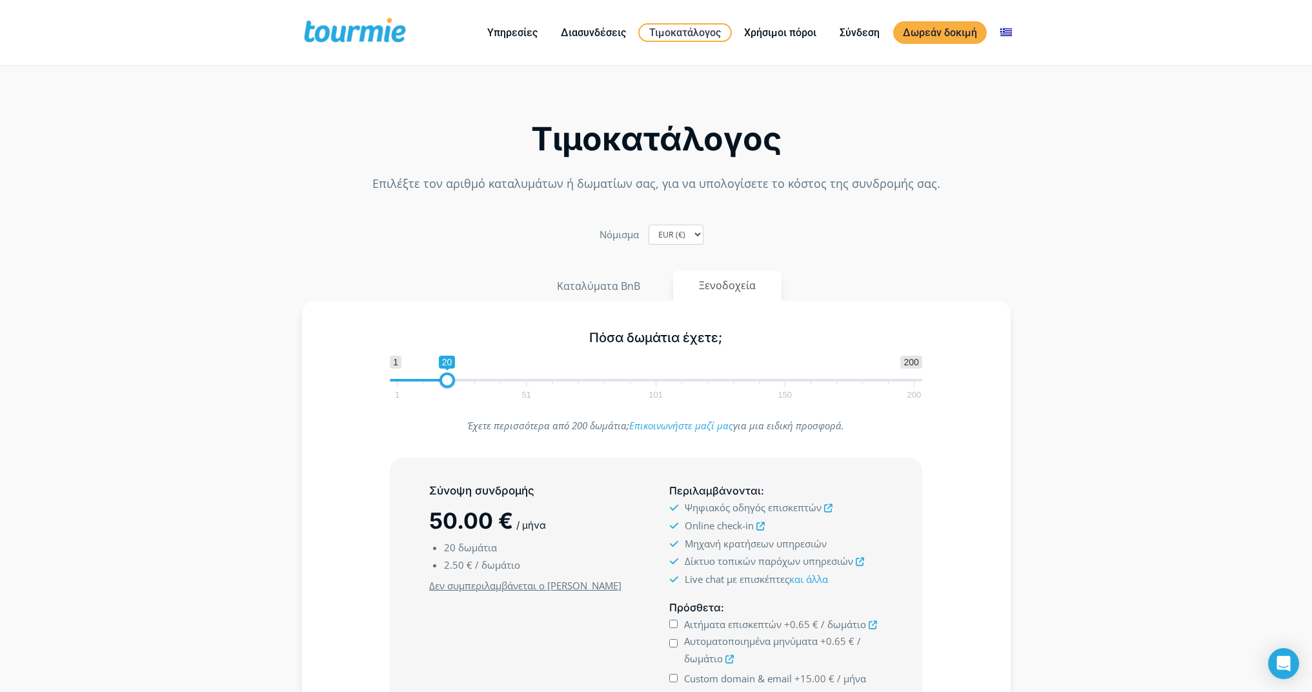
click at [653, 379] on span at bounding box center [656, 380] width 532 height 3
click at [659, 378] on span at bounding box center [654, 379] width 15 height 15
drag, startPoint x: 659, startPoint y: 379, endPoint x: 290, endPoint y: 376, distance: 369.1
click at [290, 376] on div "Πόσα δωμάτια έχετε; 1 200 0 0 1 1 51 101 150 200 1 Έχετε περισσότερα από 200 δω…" at bounding box center [656, 566] width 736 height 530
drag, startPoint x: 403, startPoint y: 379, endPoint x: 532, endPoint y: 379, distance: 128.4
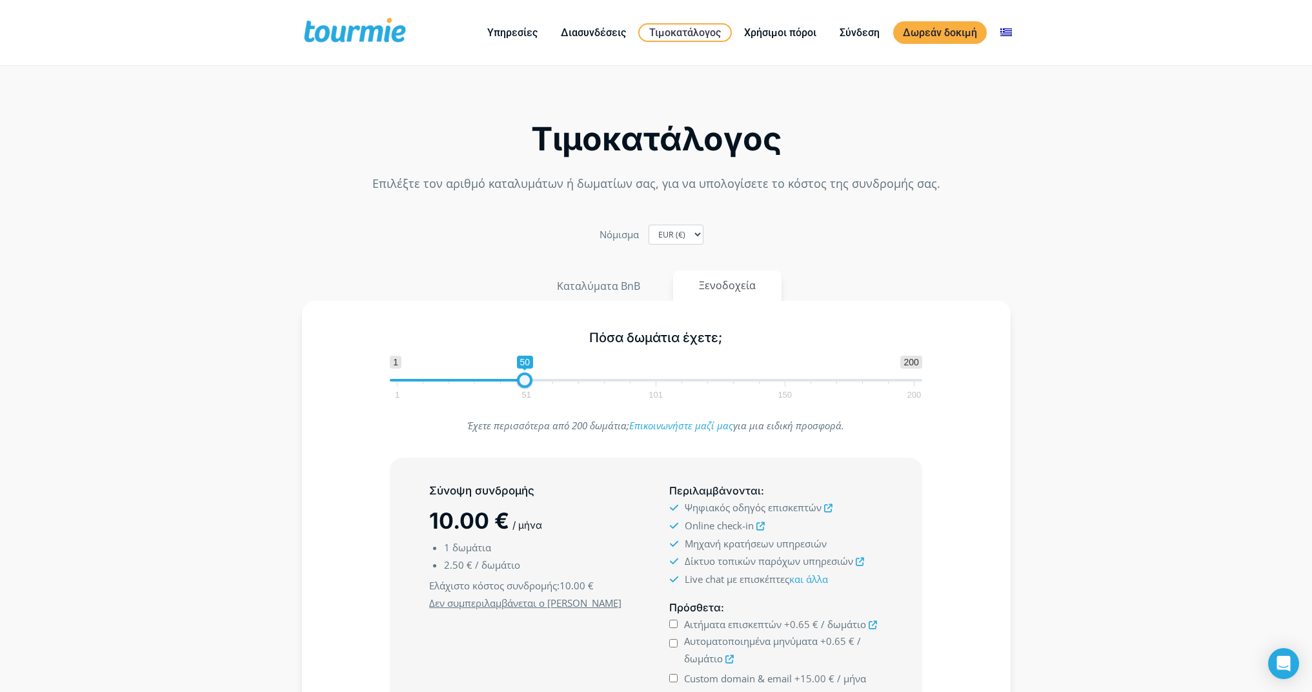
click at [532, 379] on span at bounding box center [524, 379] width 15 height 15
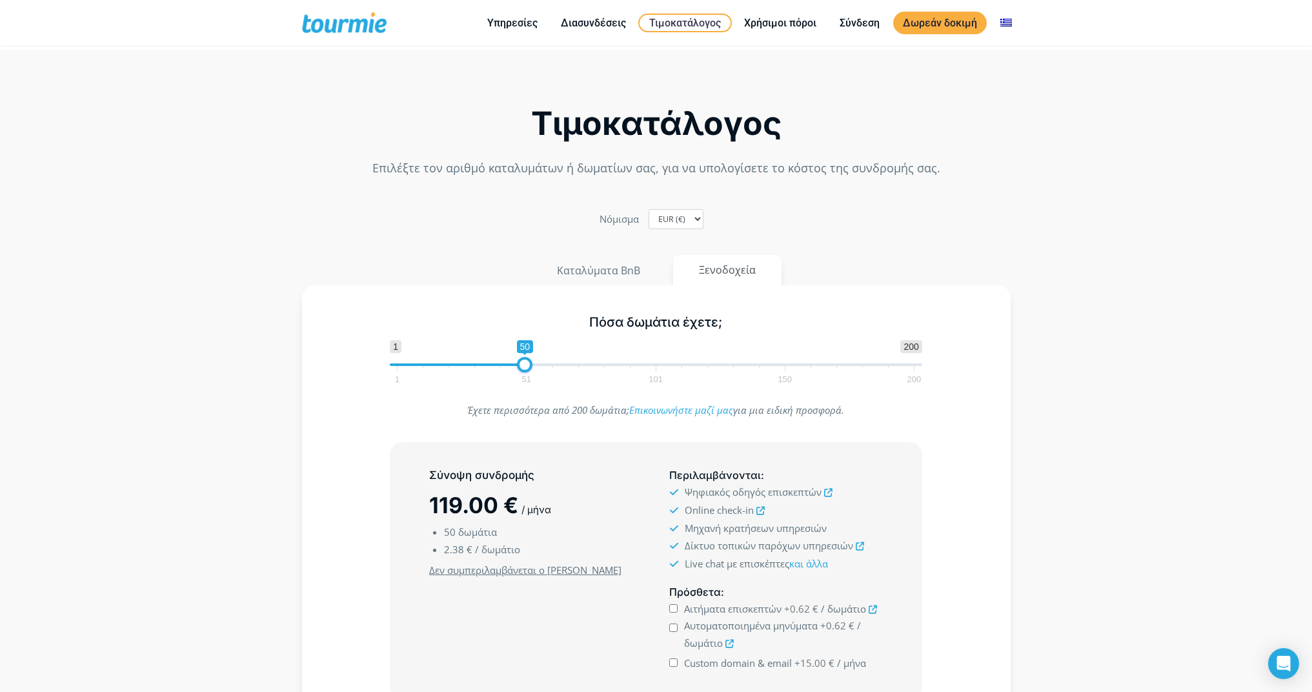
scroll to position [52, 0]
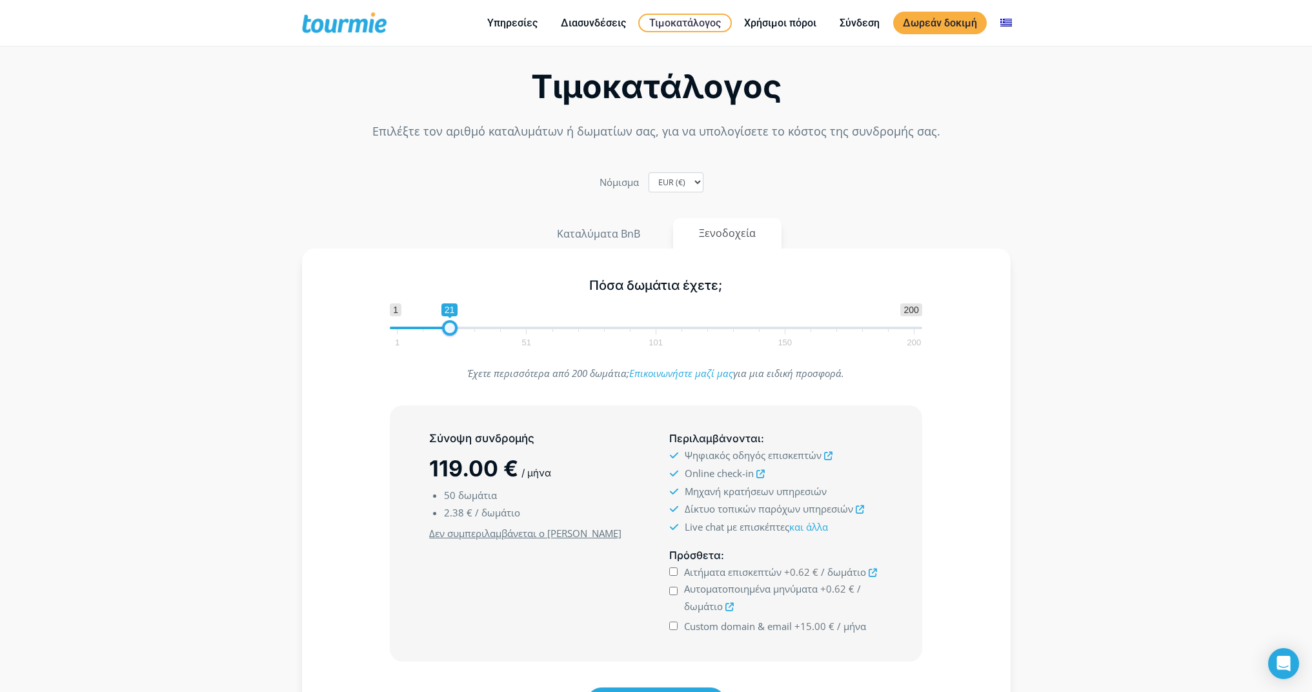
drag, startPoint x: 523, startPoint y: 328, endPoint x: 448, endPoint y: 327, distance: 74.9
click at [448, 327] on span at bounding box center [449, 327] width 15 height 15
type input "20"
click at [446, 328] on span at bounding box center [446, 327] width 15 height 15
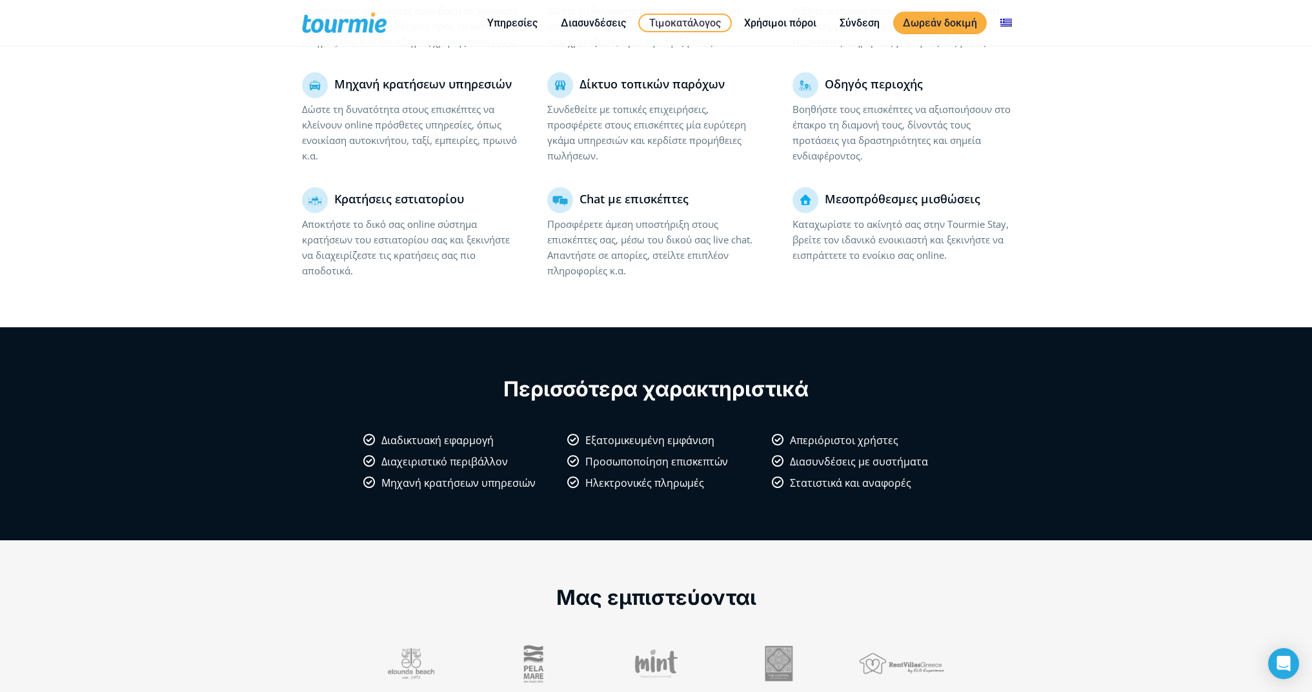
scroll to position [0, 0]
